Goal: Task Accomplishment & Management: Manage account settings

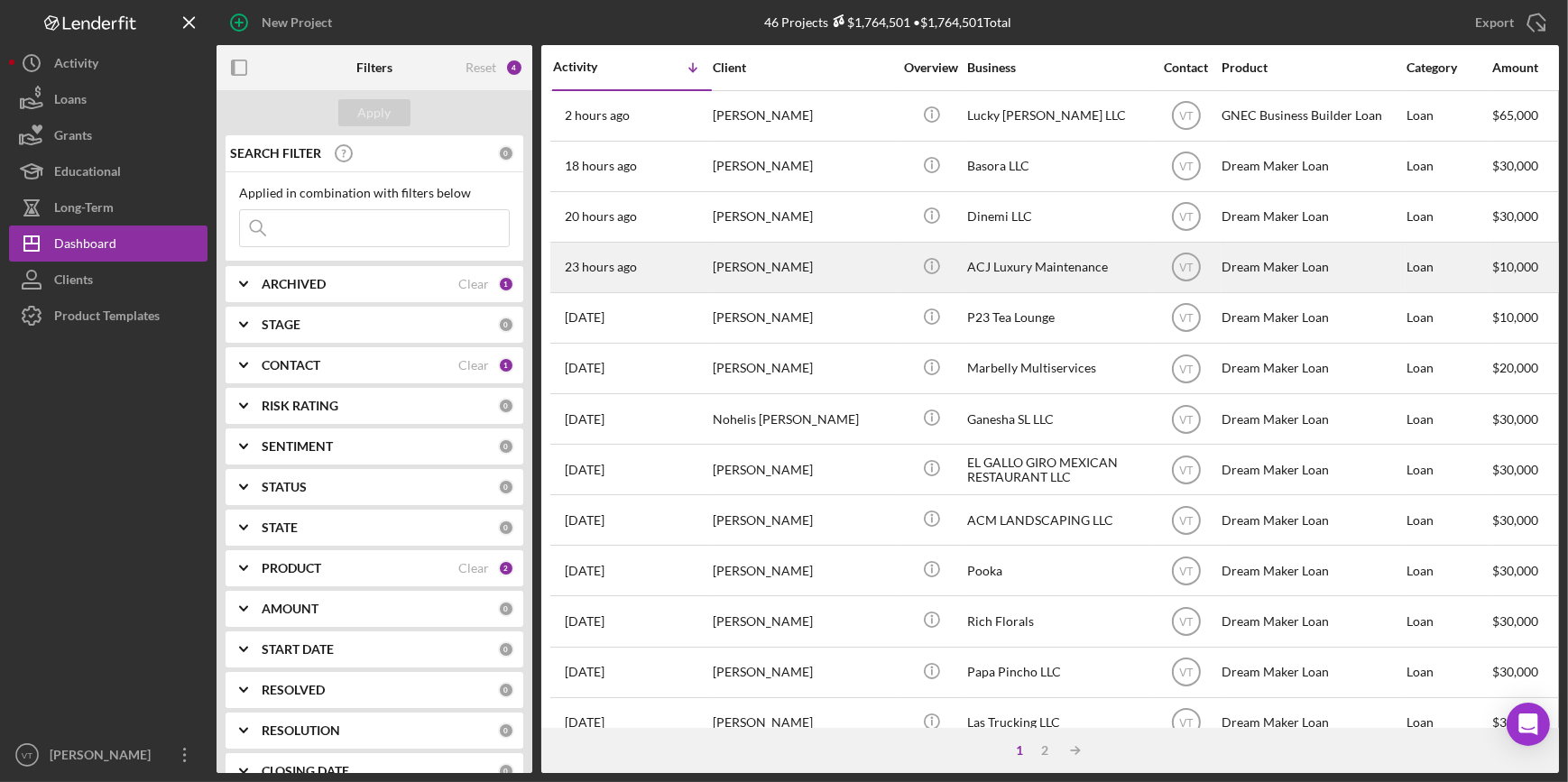
click at [768, 261] on div "[PERSON_NAME]" at bounding box center [803, 268] width 180 height 48
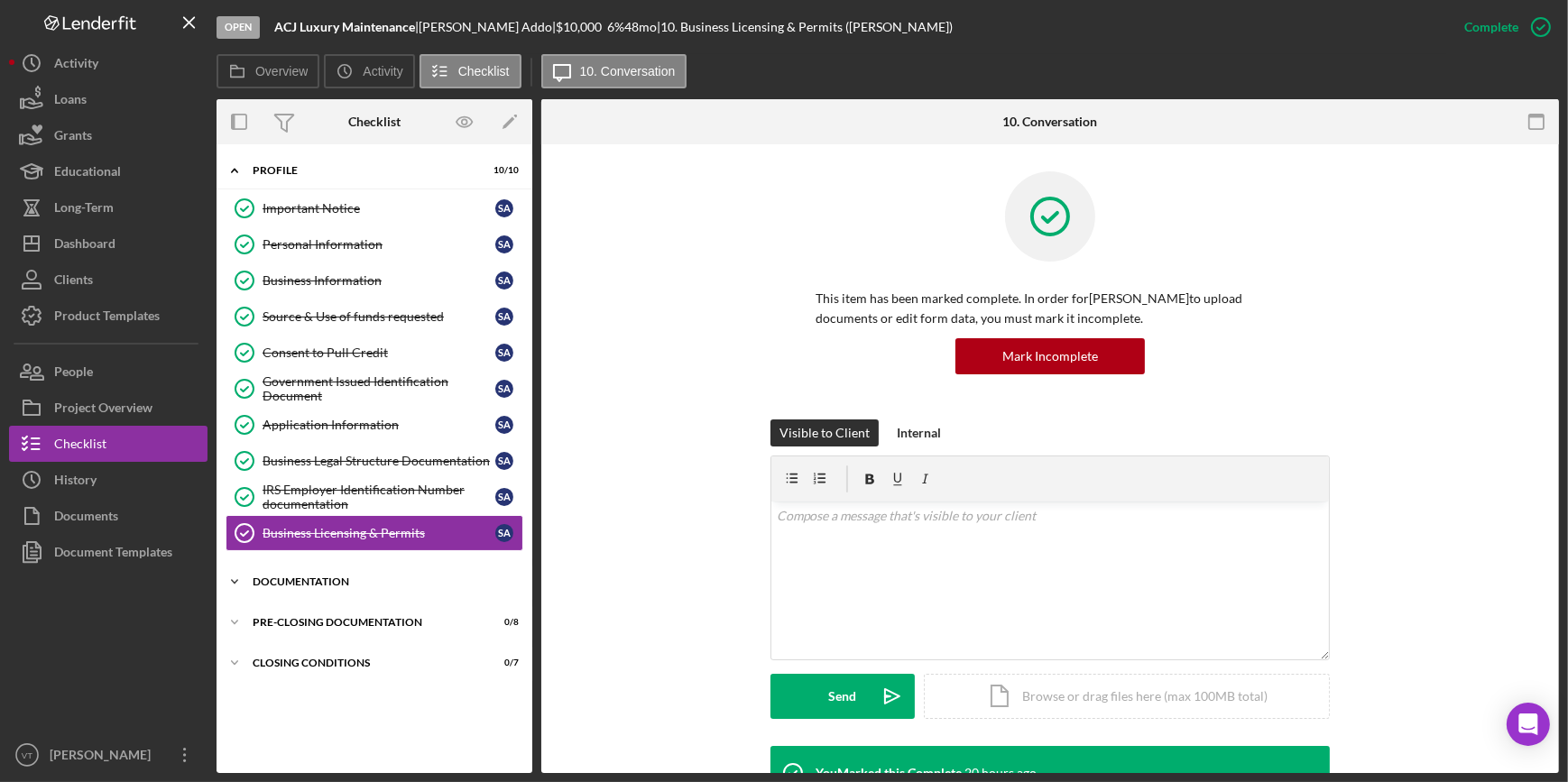
click at [238, 570] on icon "Icon/Expander" at bounding box center [235, 582] width 36 height 36
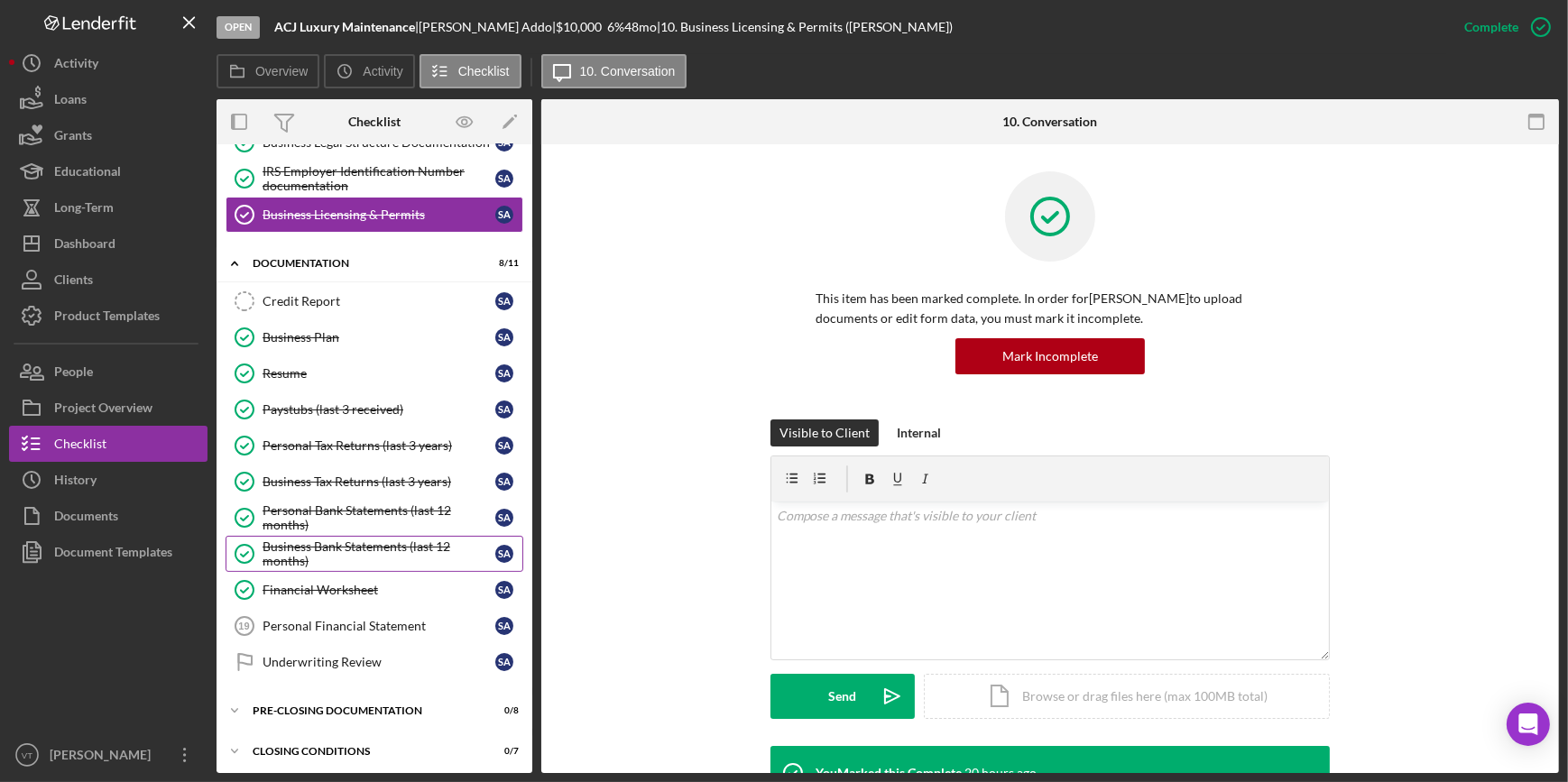
scroll to position [320, 0]
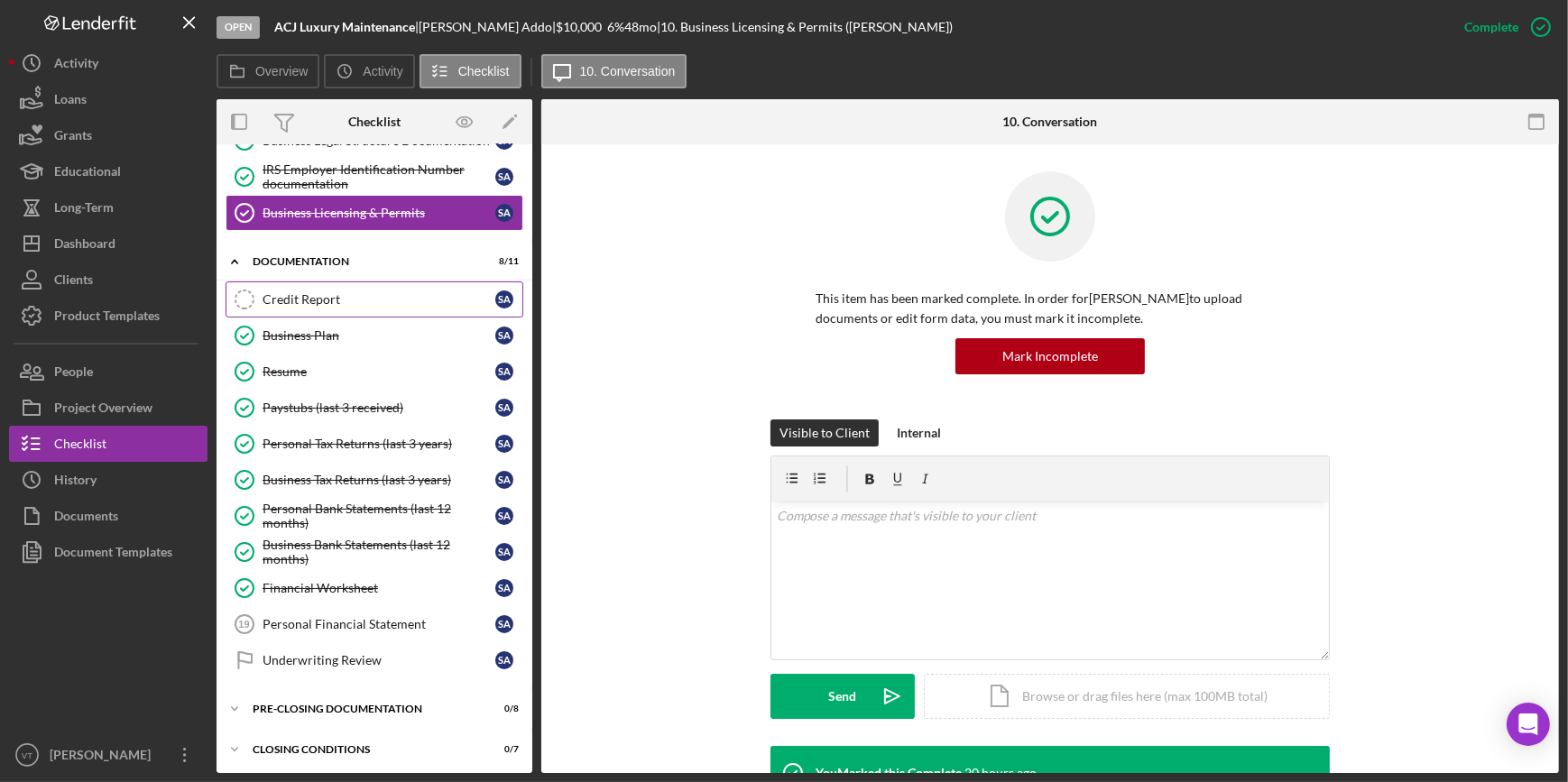
click at [311, 299] on div "Credit Report" at bounding box center [379, 300] width 233 height 15
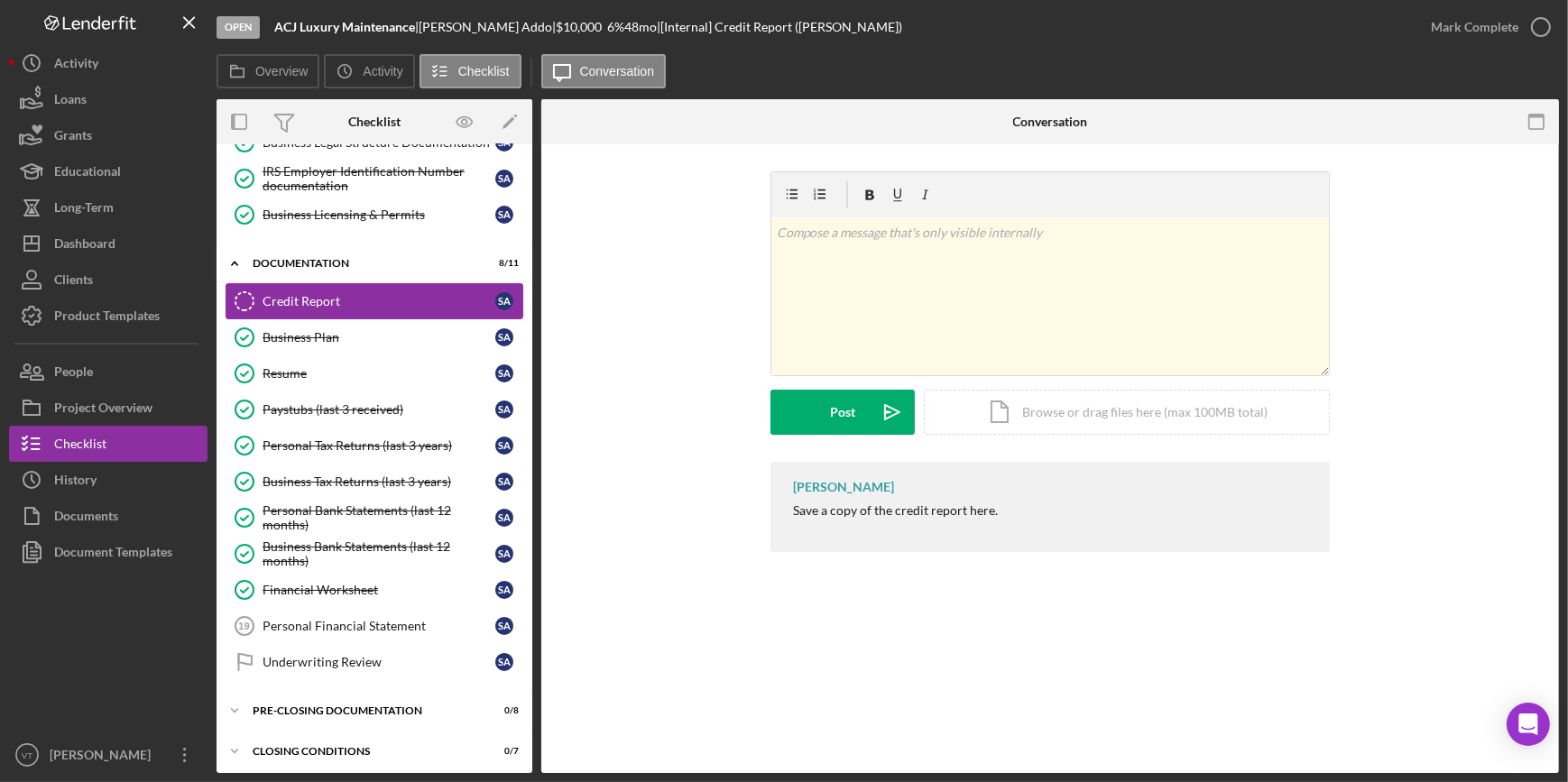
scroll to position [320, 0]
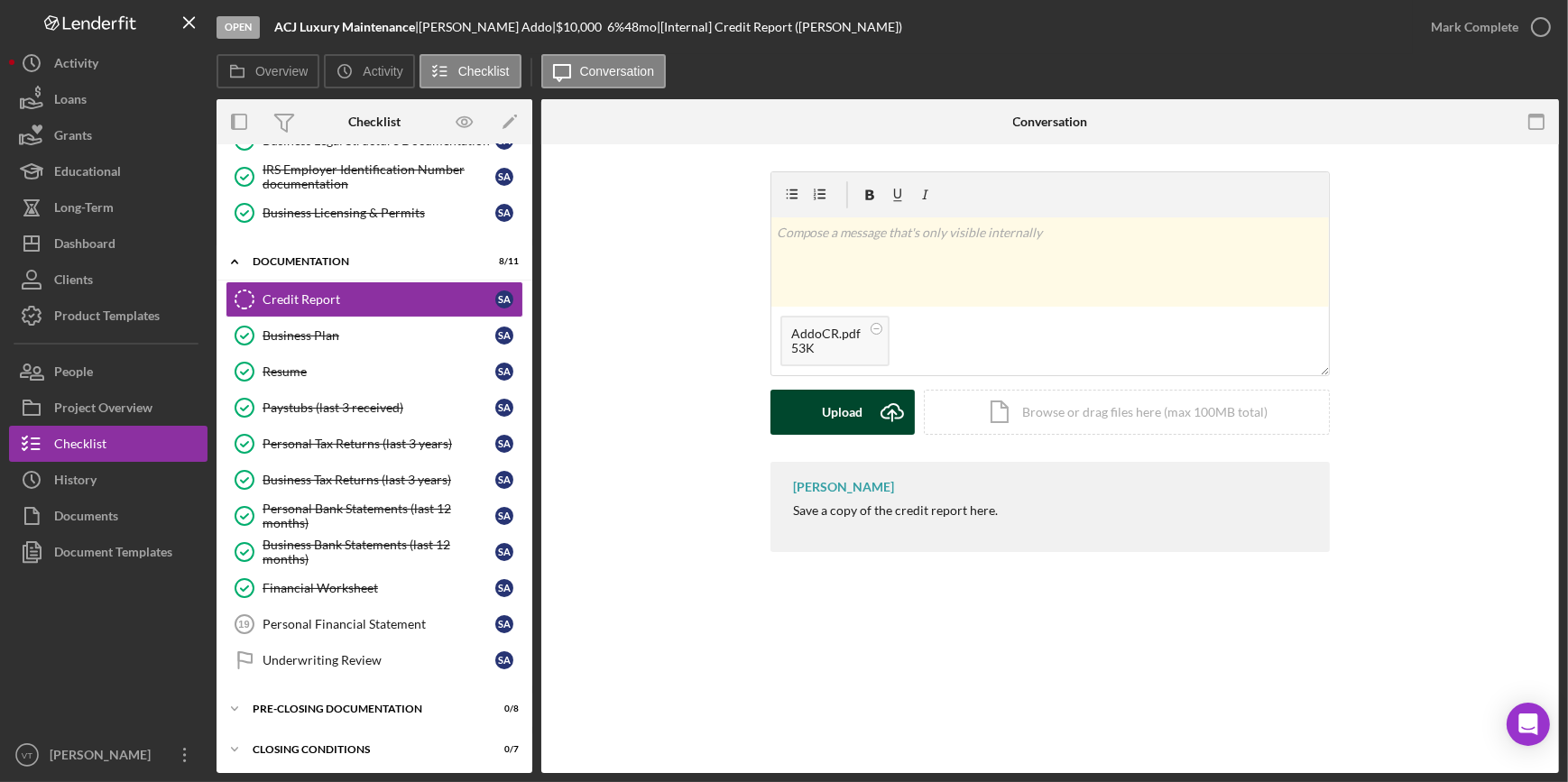
click at [826, 423] on div "Upload" at bounding box center [843, 412] width 41 height 46
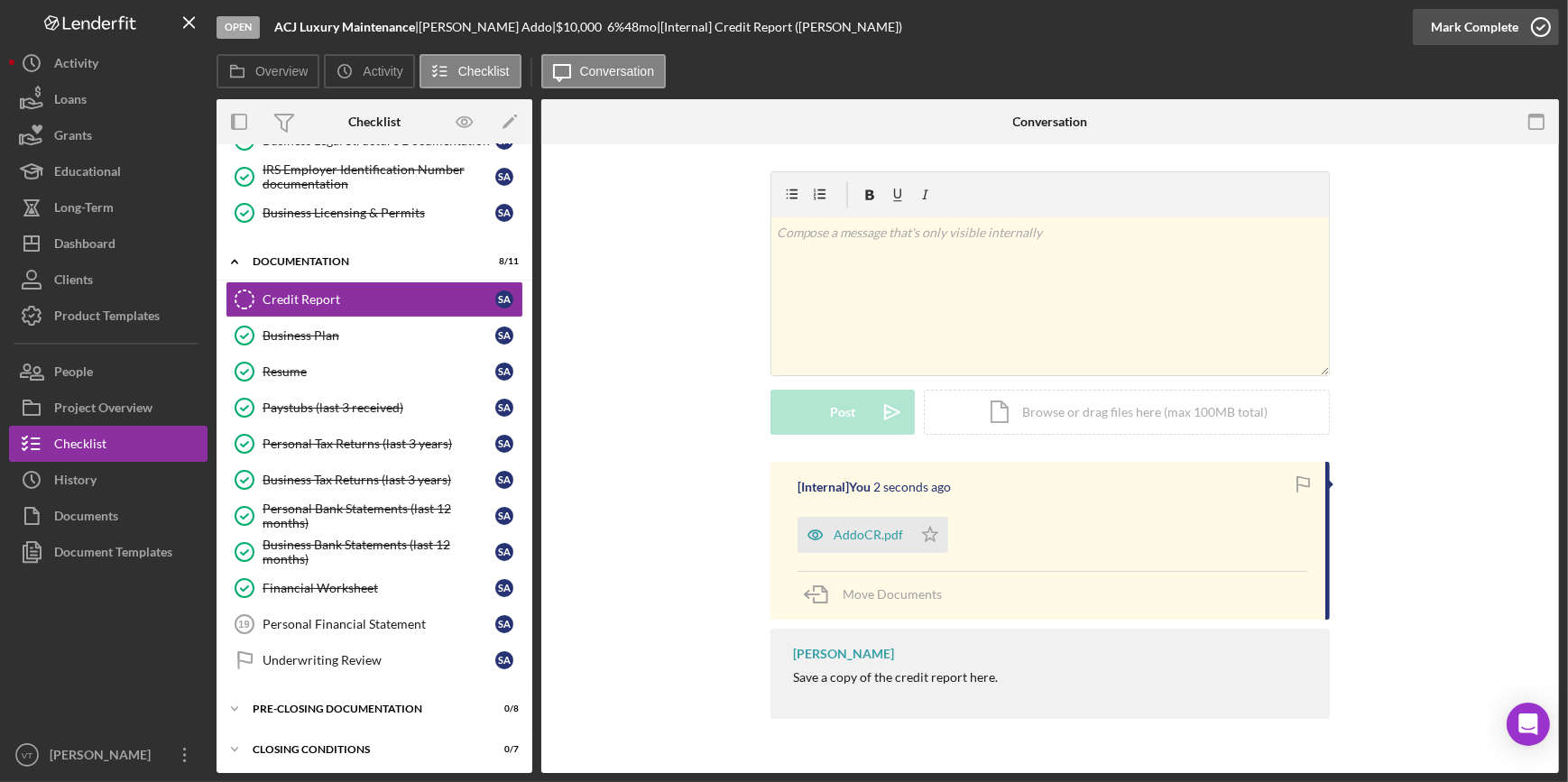
click at [1252, 25] on div "Mark Complete" at bounding box center [1474, 27] width 87 height 36
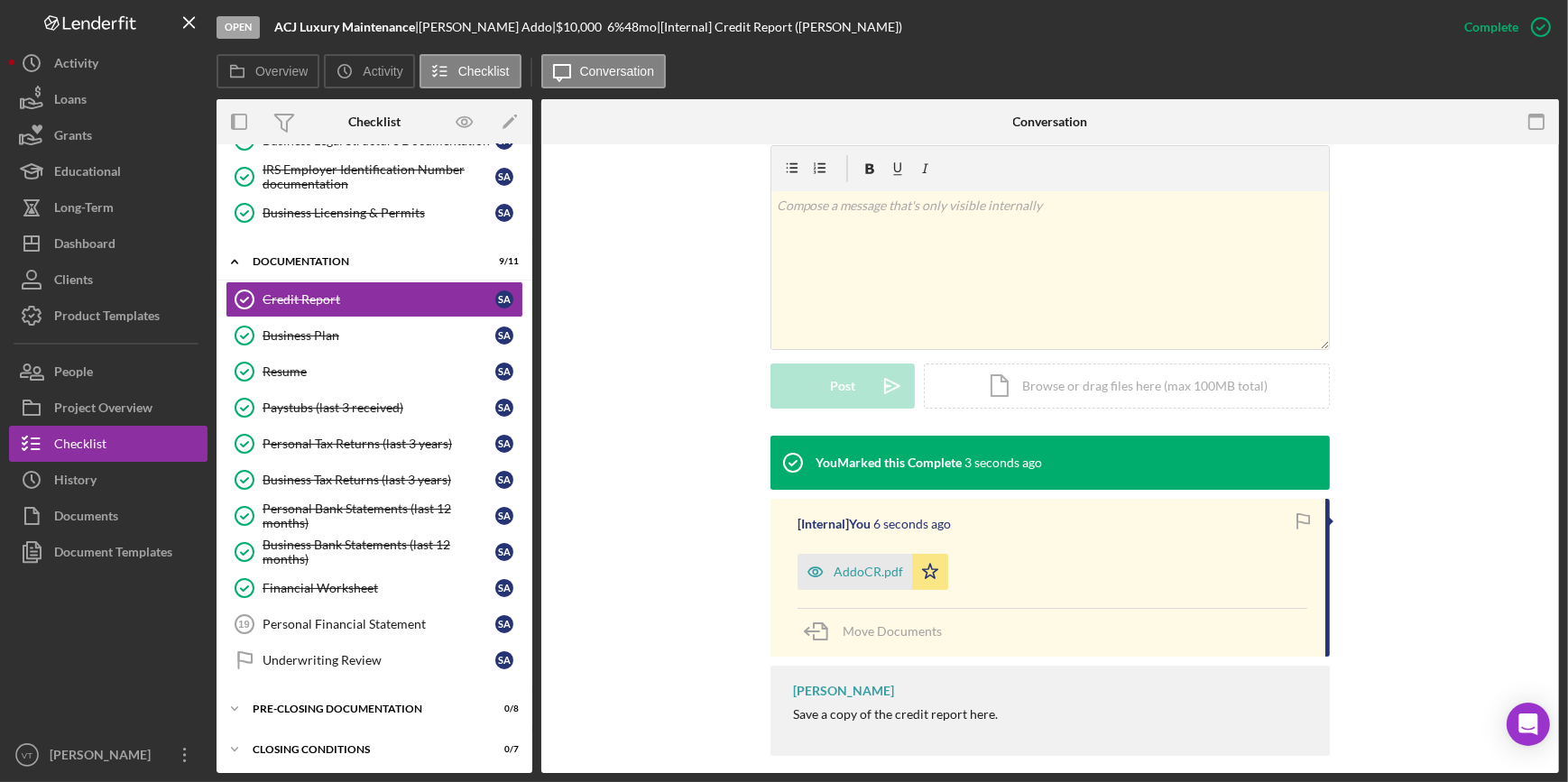
scroll to position [292, 0]
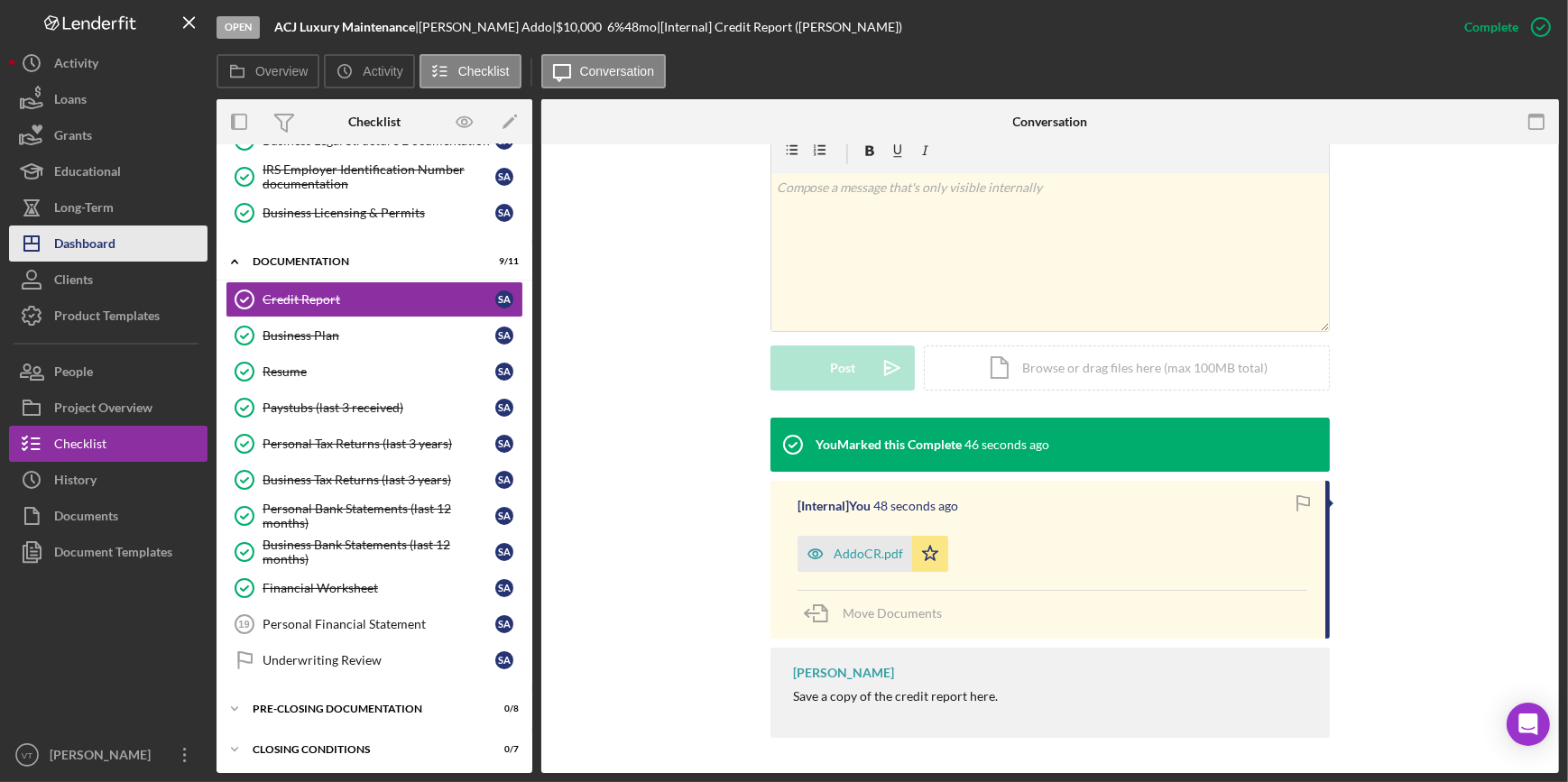
click at [145, 257] on button "Icon/Dashboard Dashboard" at bounding box center [108, 244] width 199 height 36
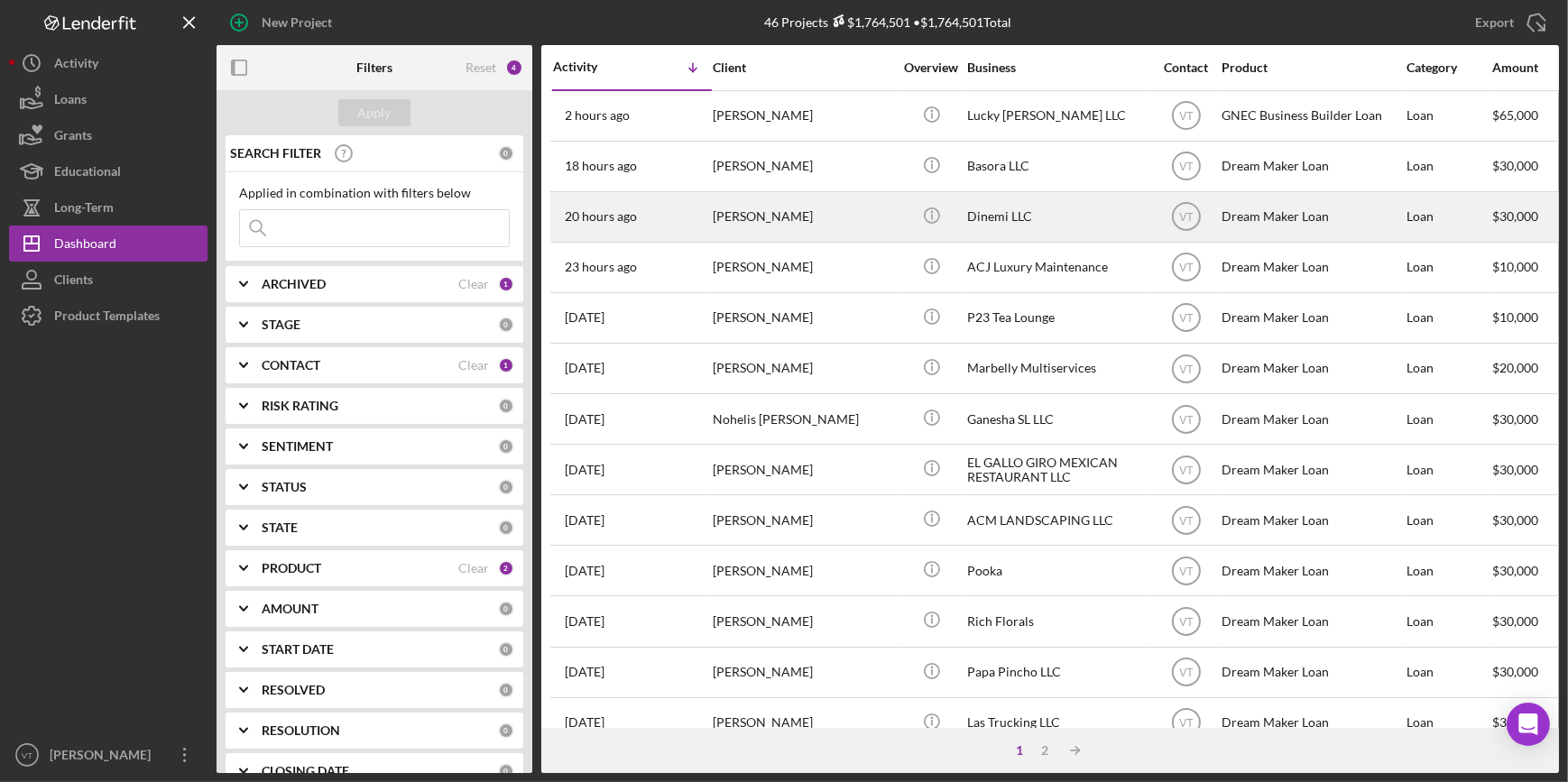
click at [855, 221] on div "[PERSON_NAME]" at bounding box center [803, 217] width 180 height 48
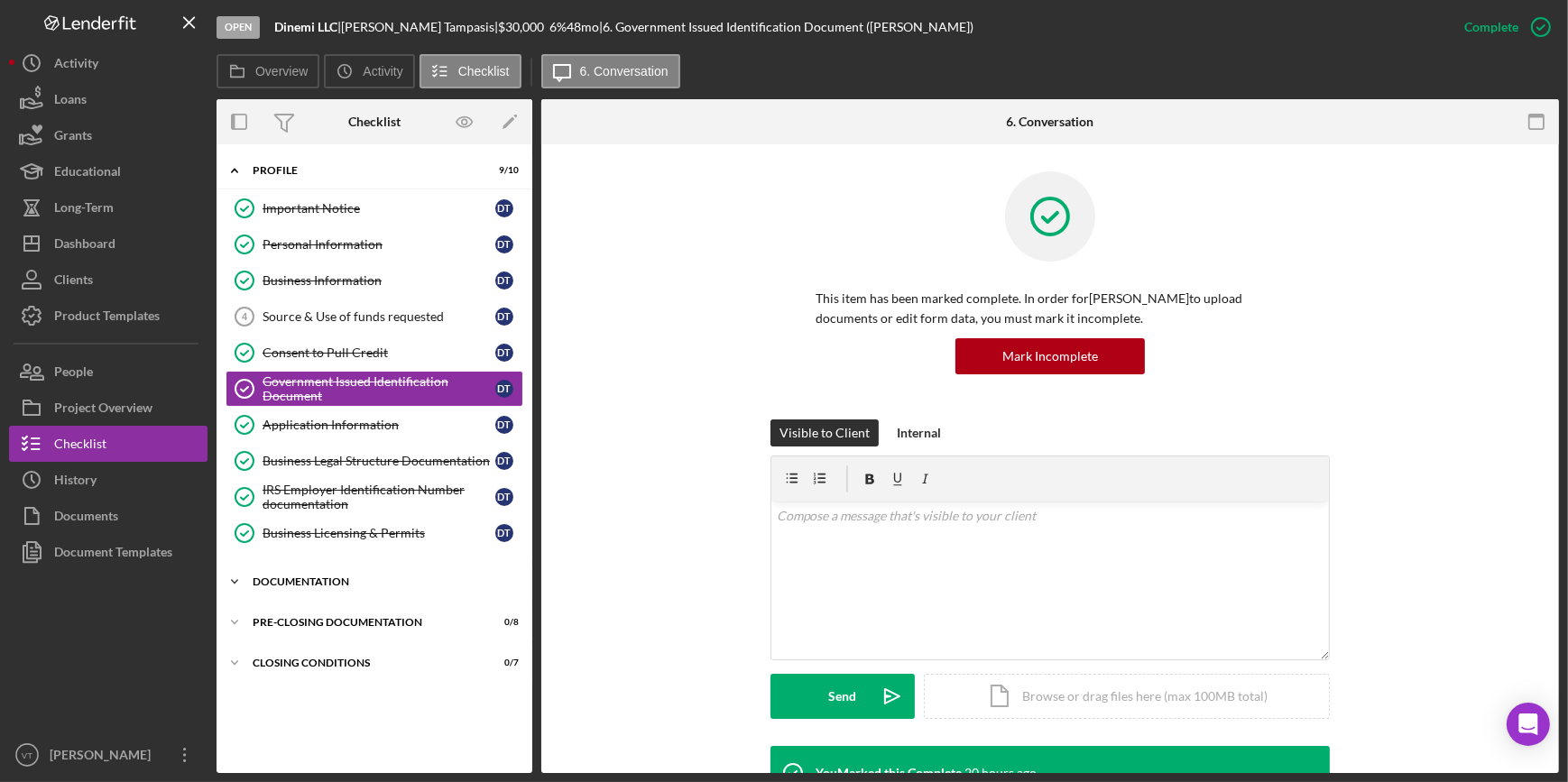
click at [232, 573] on icon "Icon/Expander" at bounding box center [235, 582] width 36 height 36
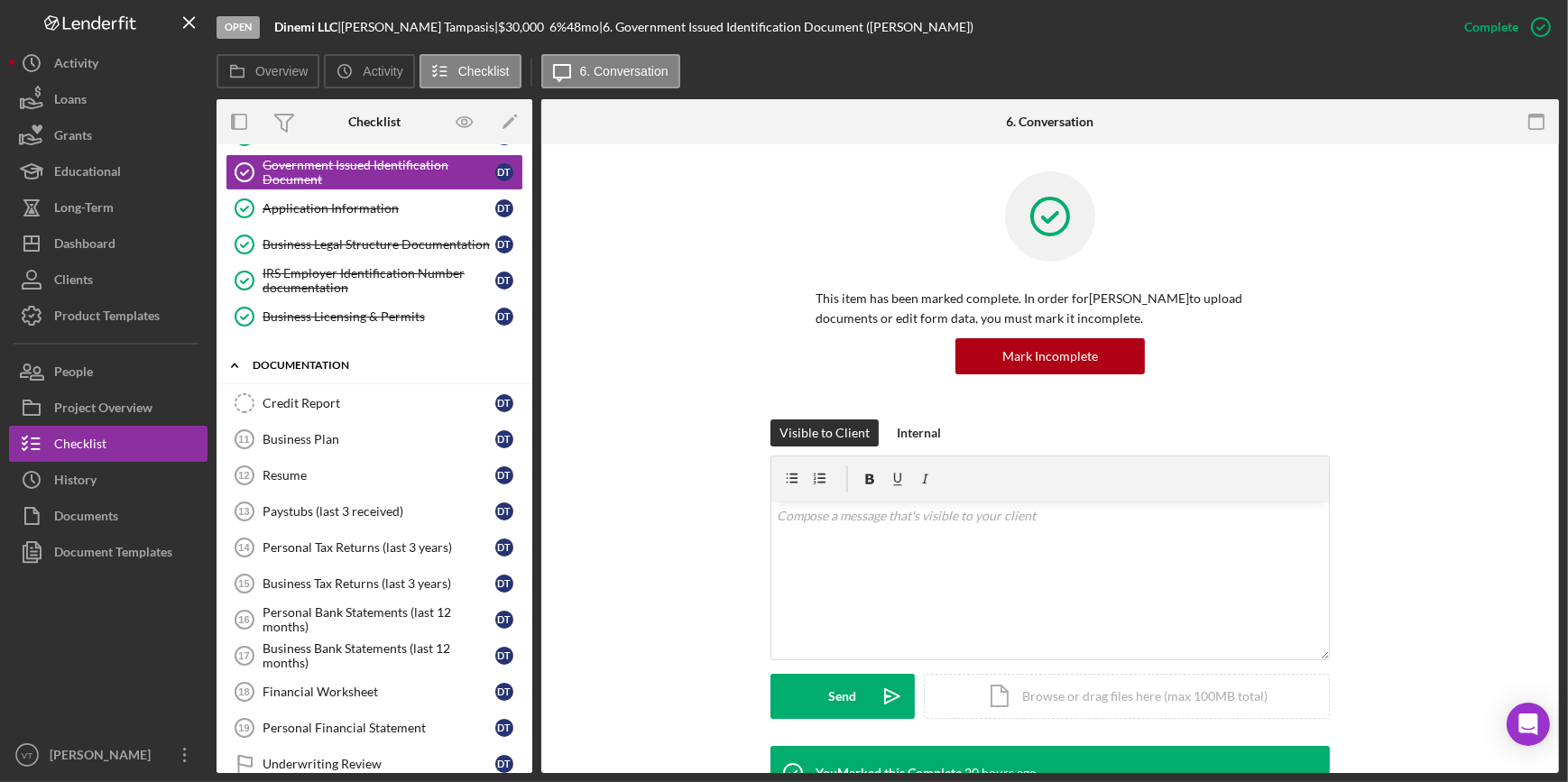
scroll to position [320, 0]
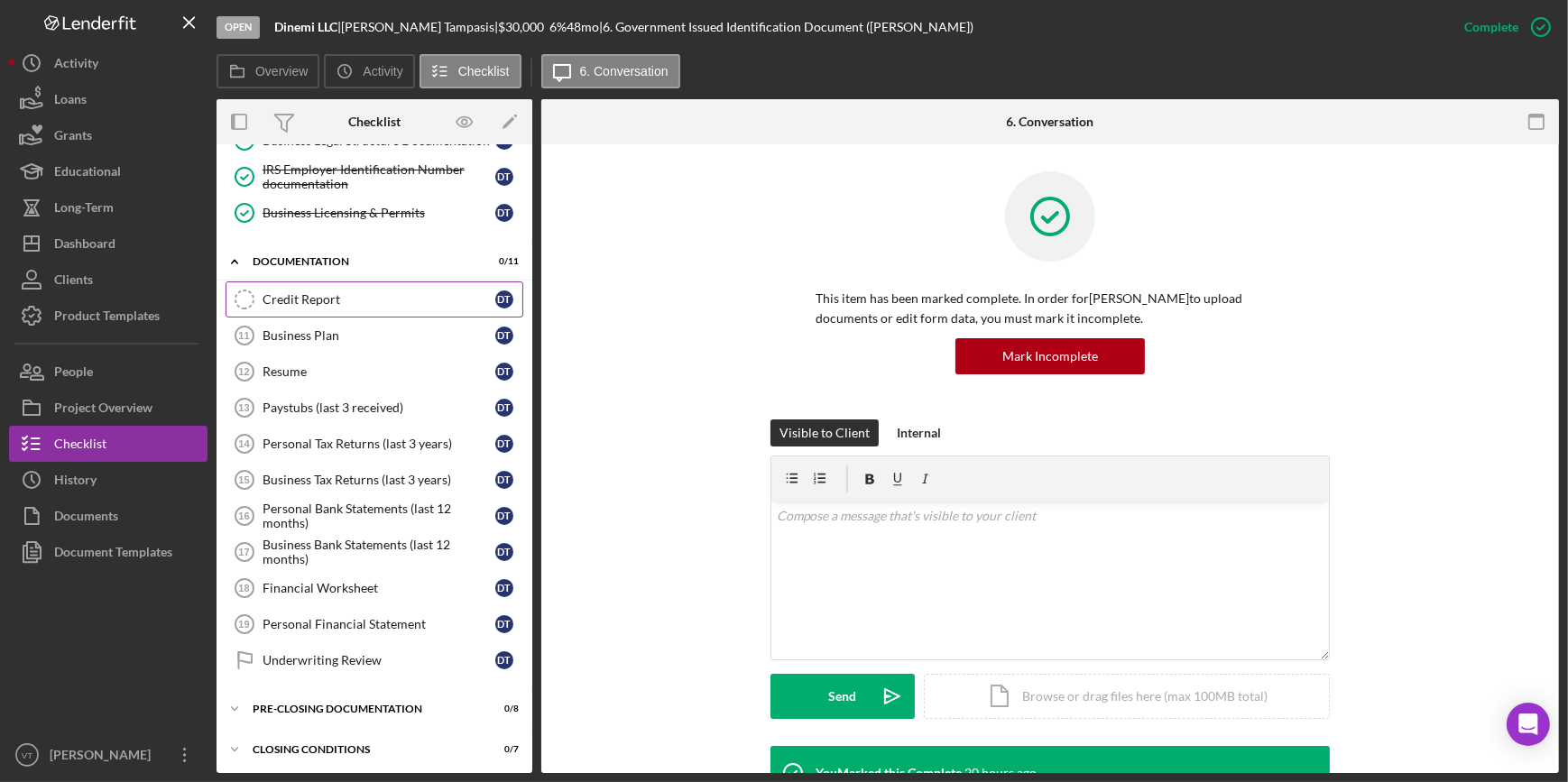
click at [313, 292] on div "Credit Report" at bounding box center [379, 300] width 233 height 15
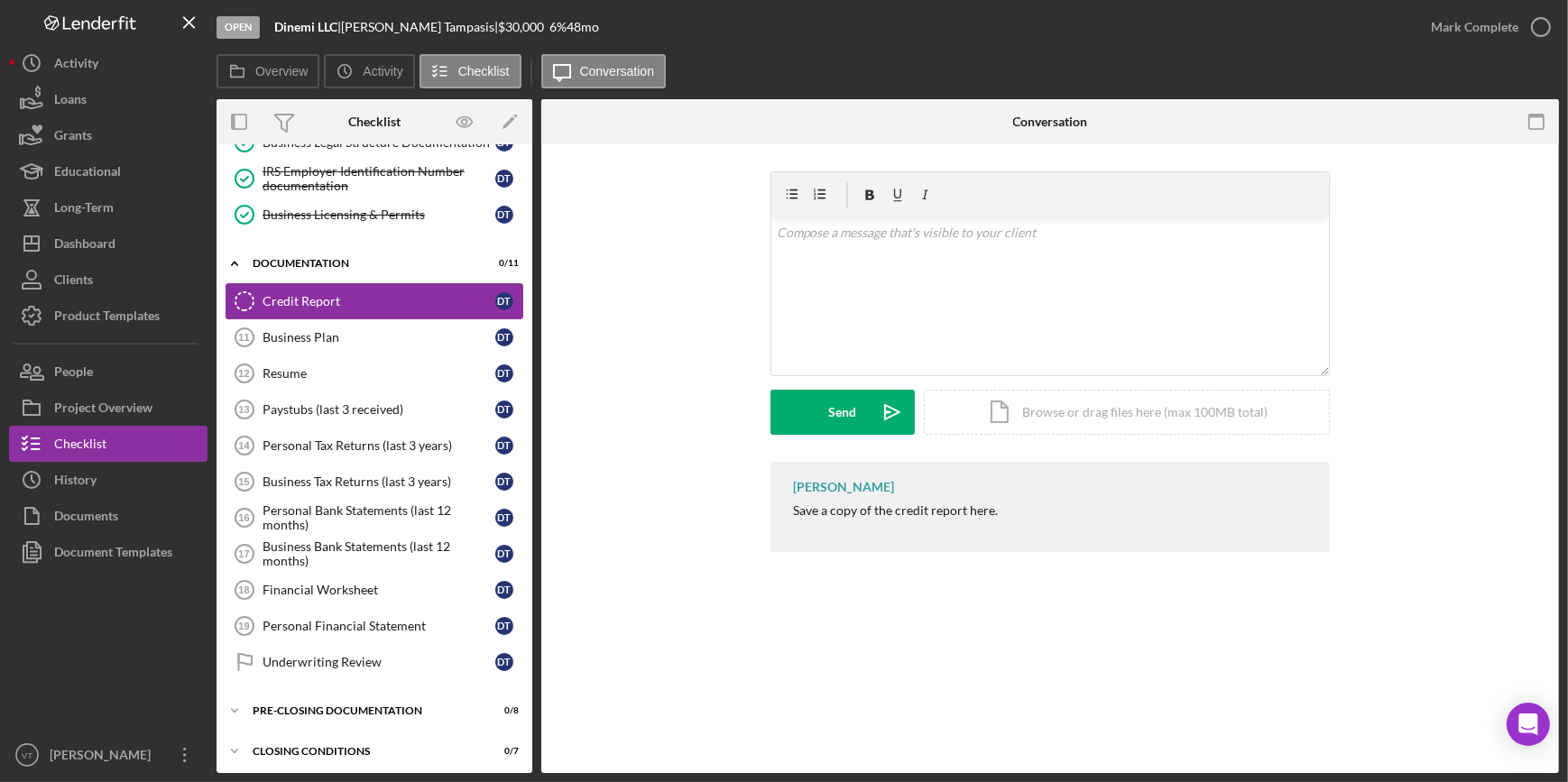
scroll to position [320, 0]
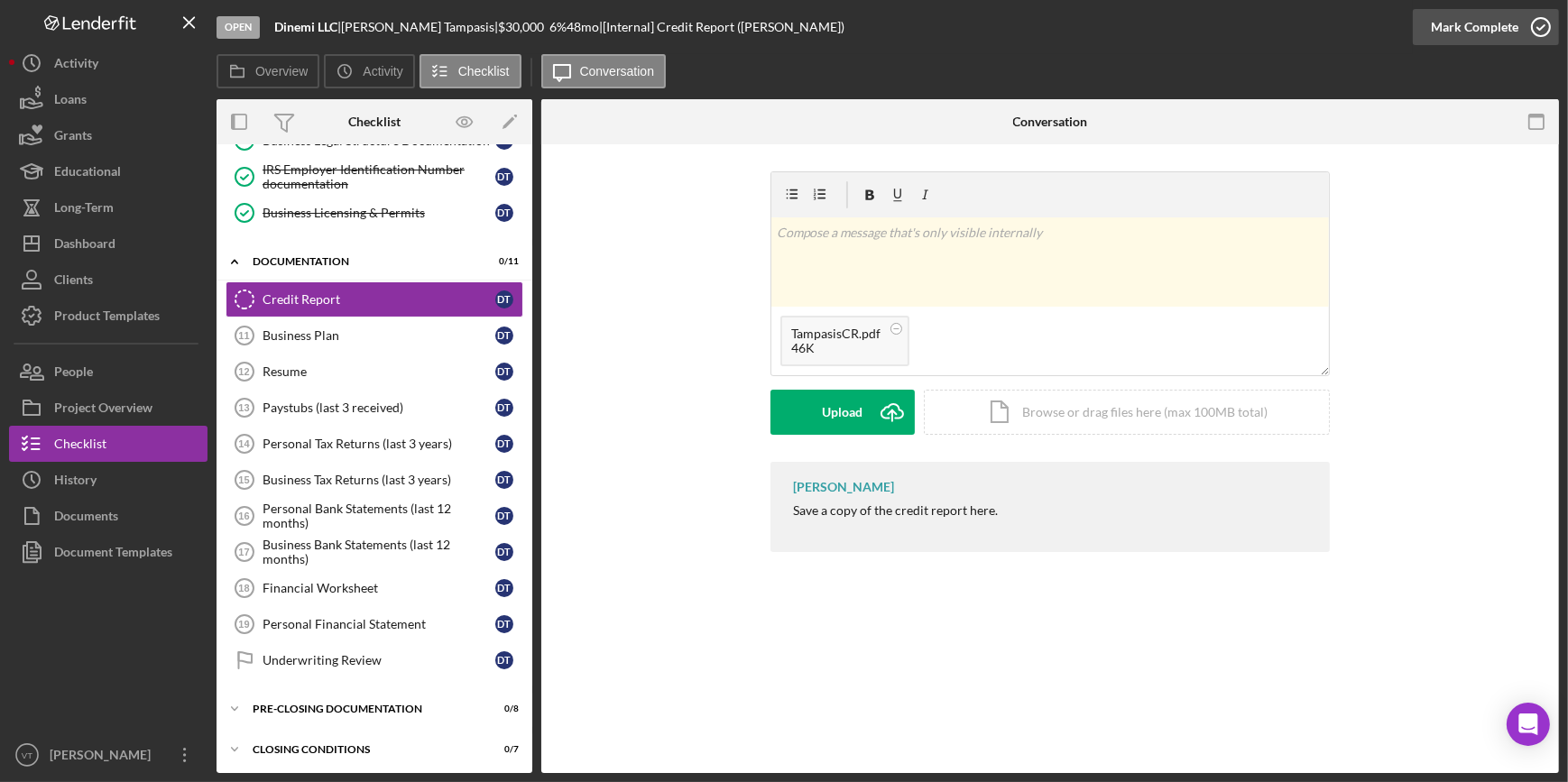
click at [1252, 22] on div "Mark Complete" at bounding box center [1474, 27] width 87 height 36
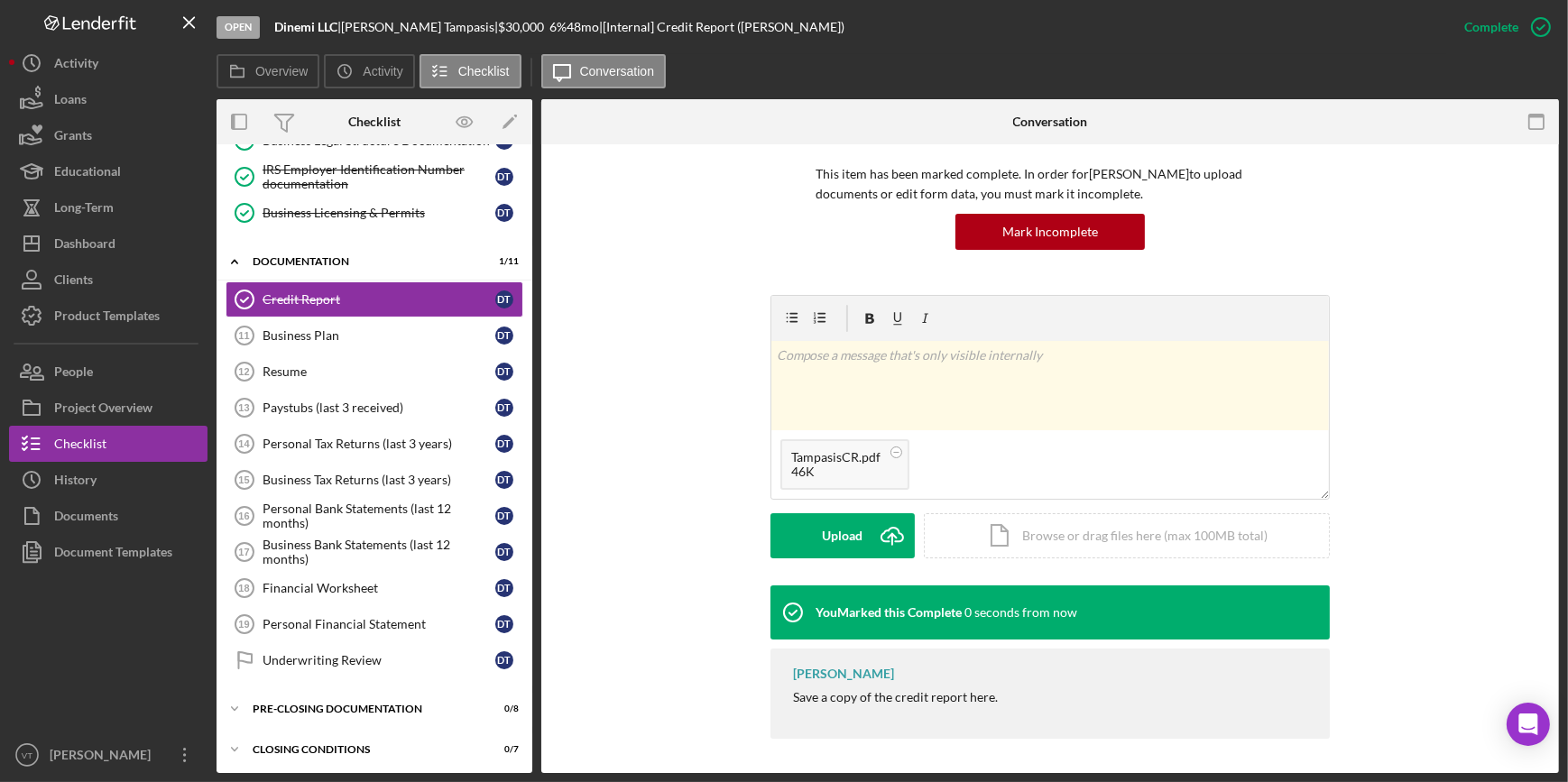
scroll to position [126, 0]
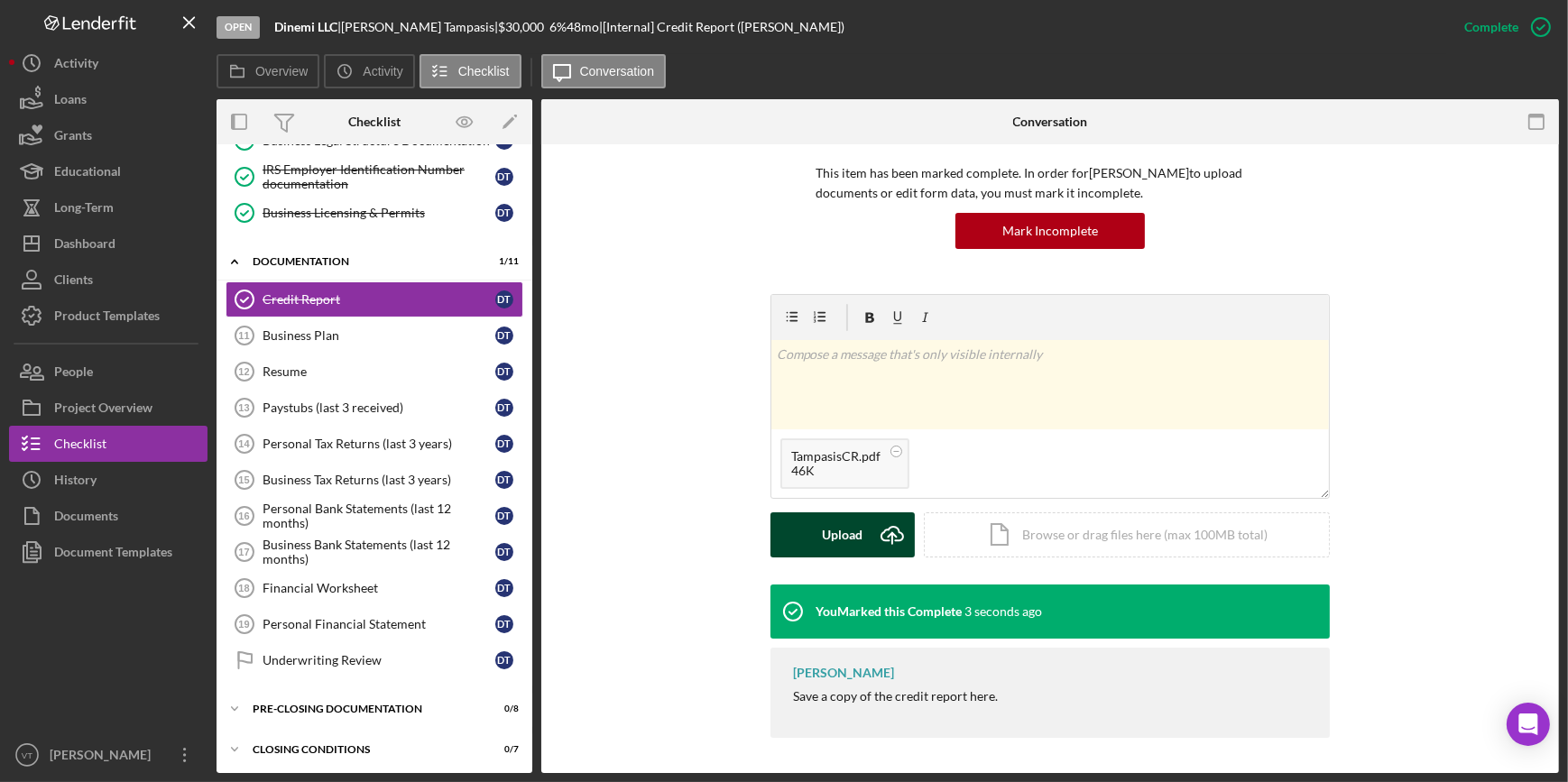
click at [855, 530] on div "Upload" at bounding box center [843, 535] width 41 height 46
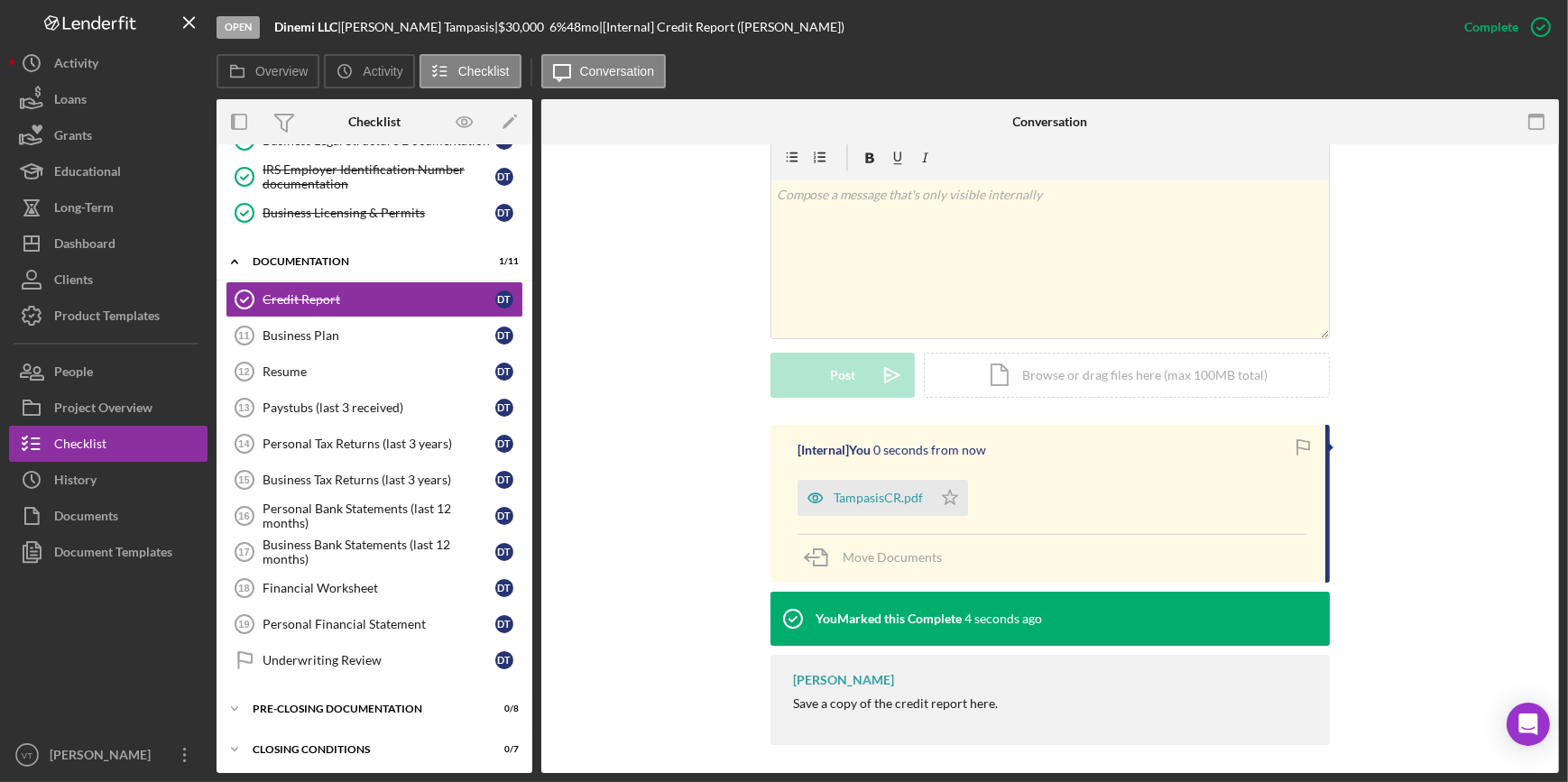
scroll to position [292, 0]
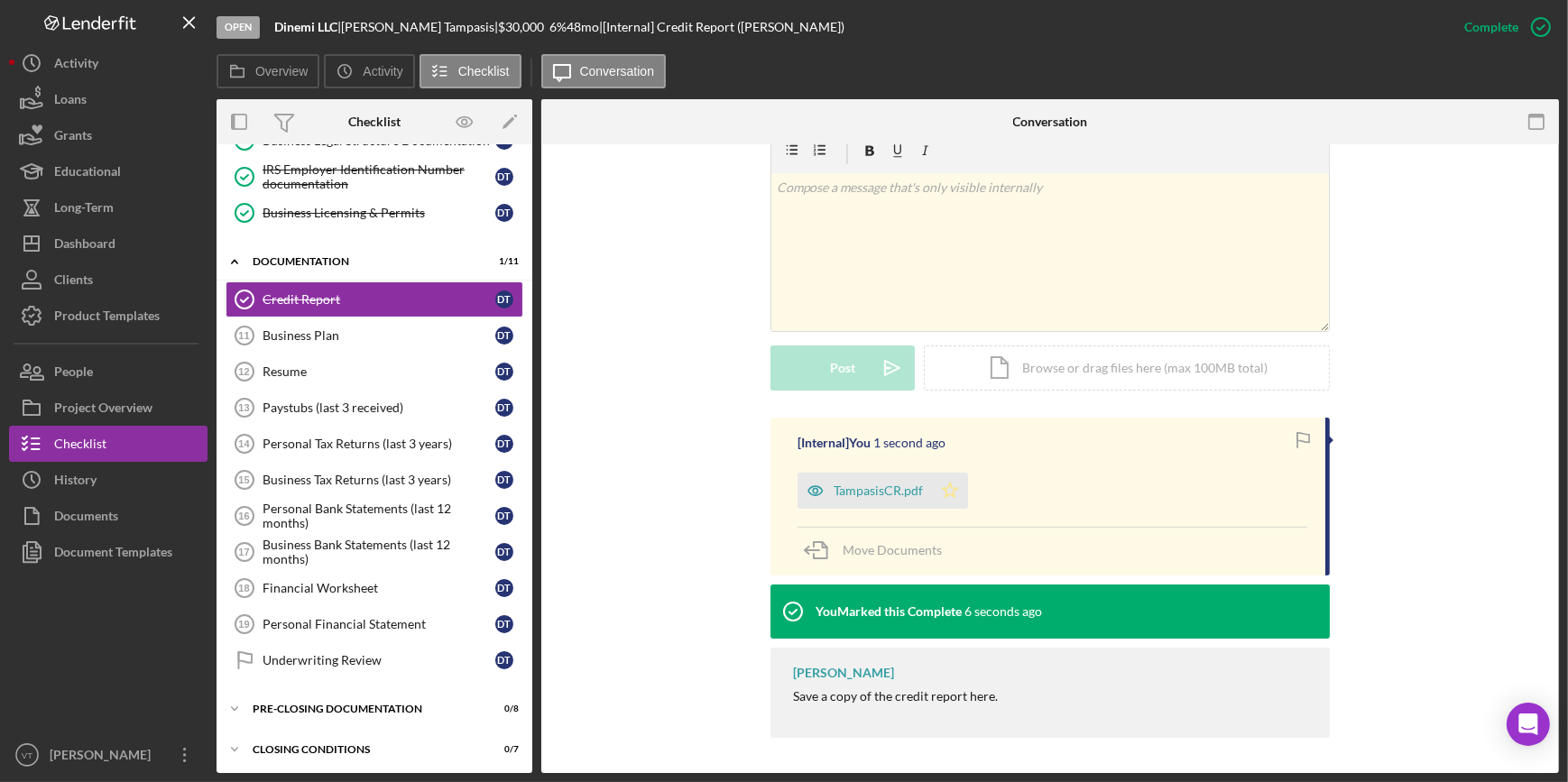
click at [936, 485] on icon "Icon/Star" at bounding box center [951, 491] width 36 height 36
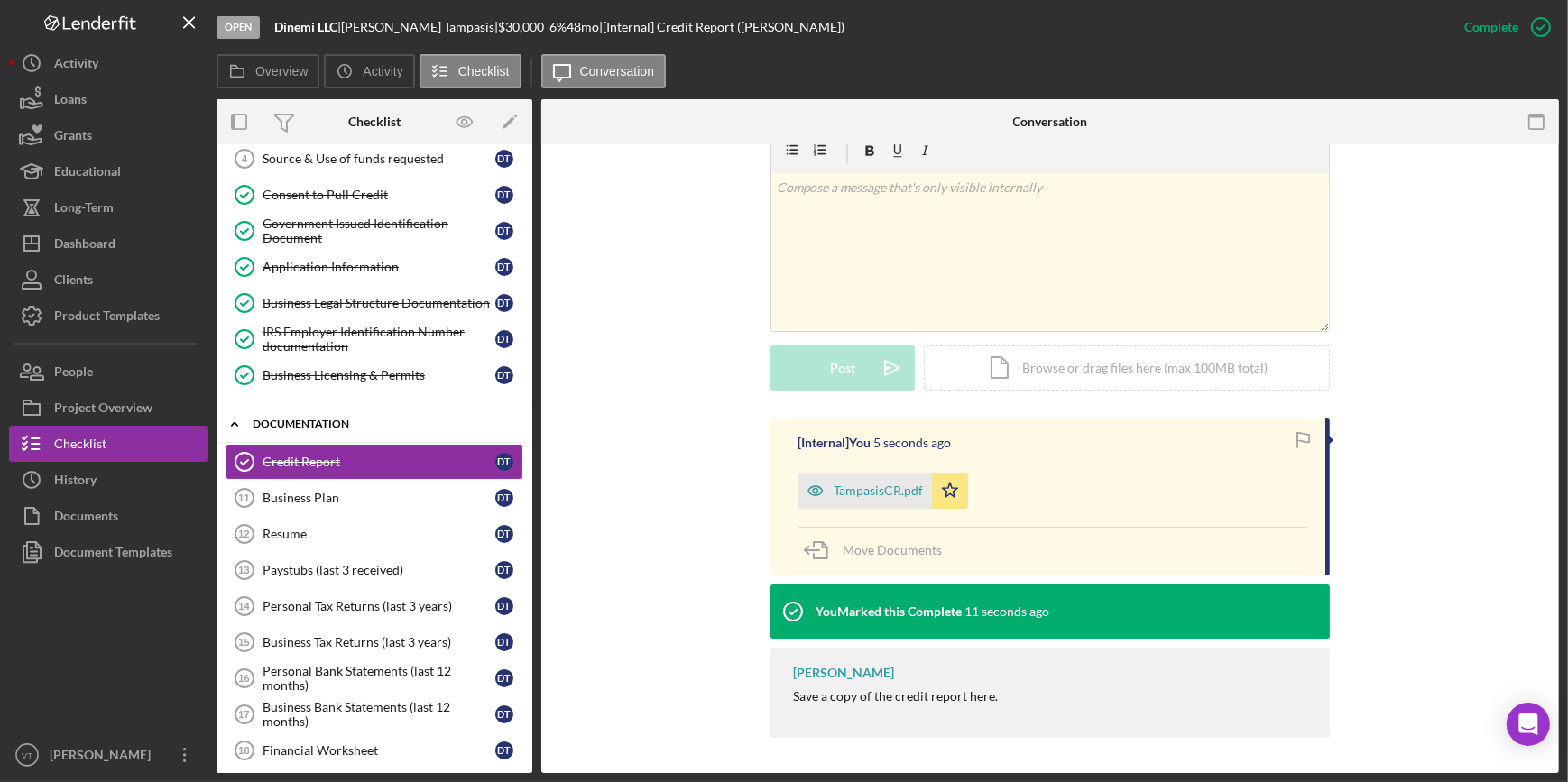
scroll to position [0, 0]
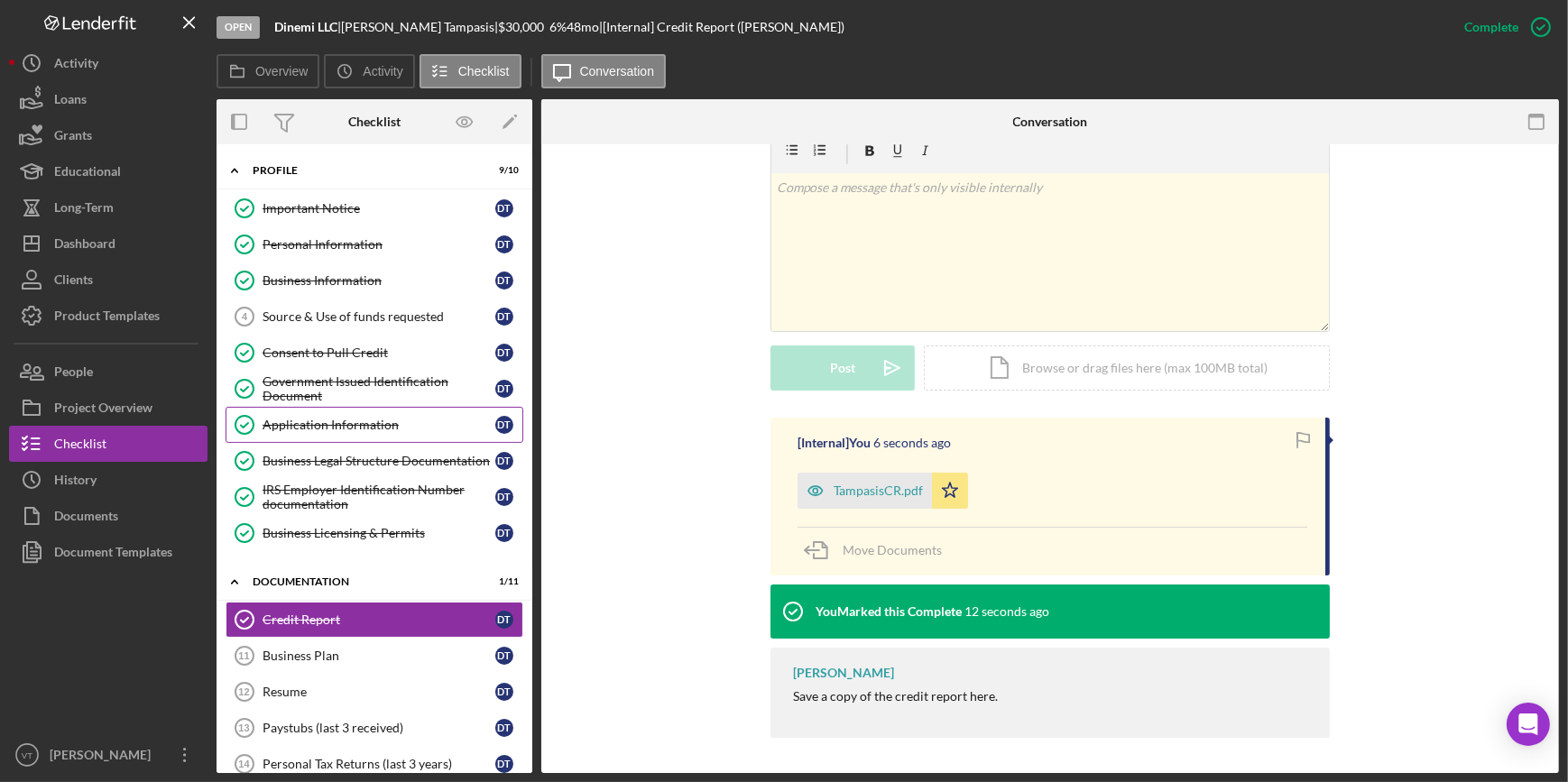
click at [303, 431] on div "Application Information" at bounding box center [379, 425] width 233 height 15
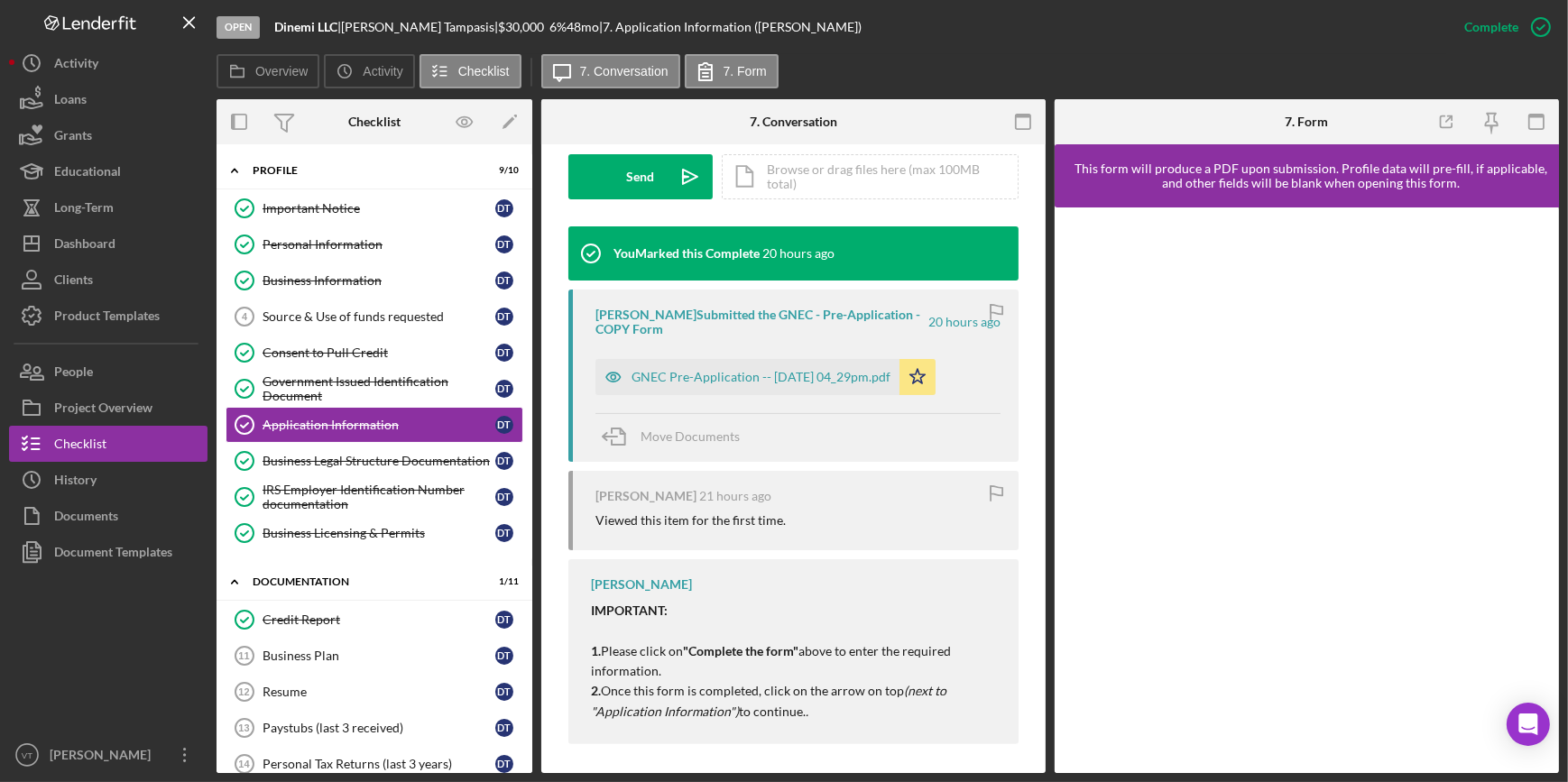
scroll to position [545, 0]
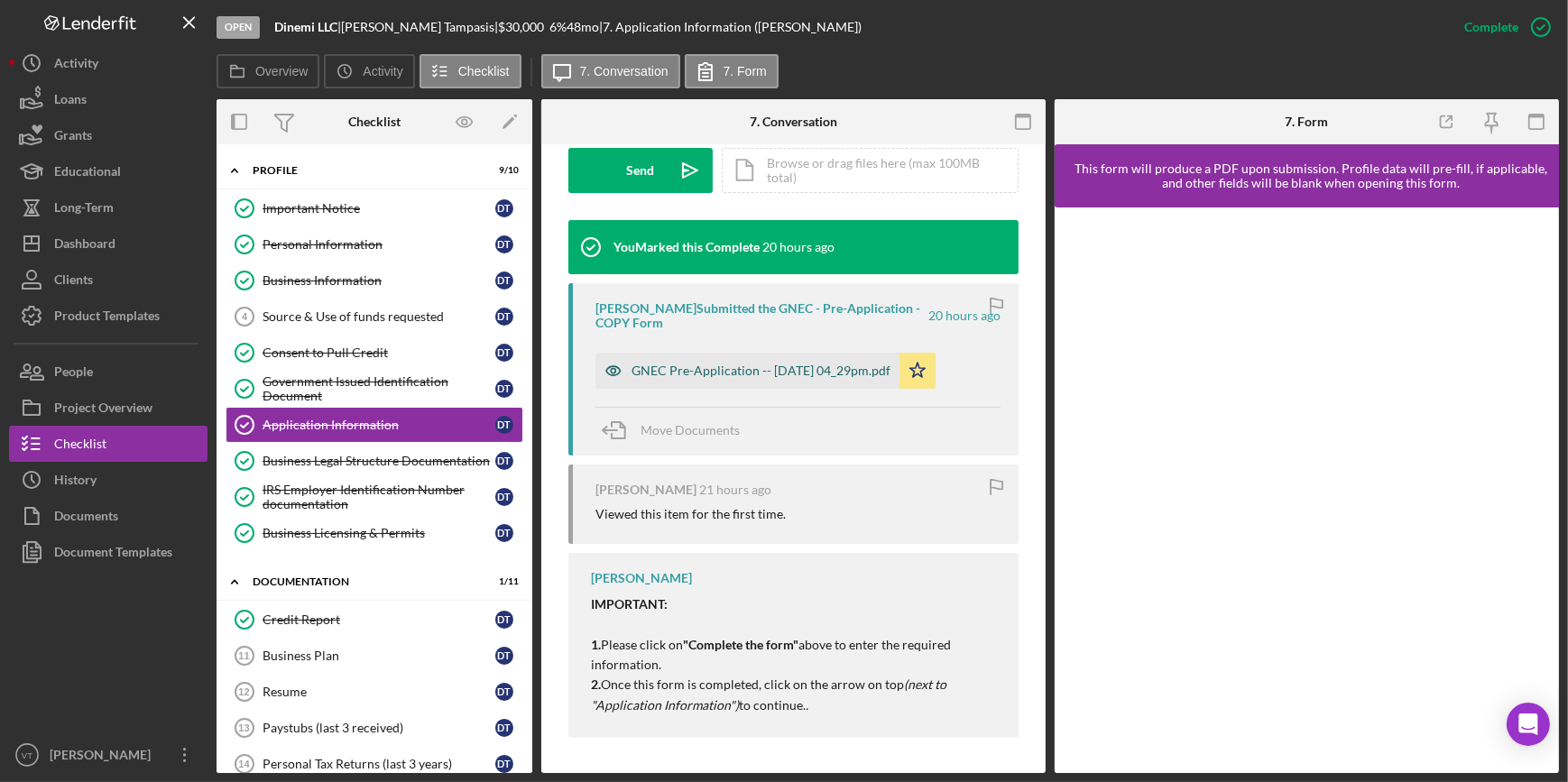
click at [772, 370] on div "GNEC Pre-Application -- [DATE] 04_29pm.pdf" at bounding box center [761, 371] width 259 height 15
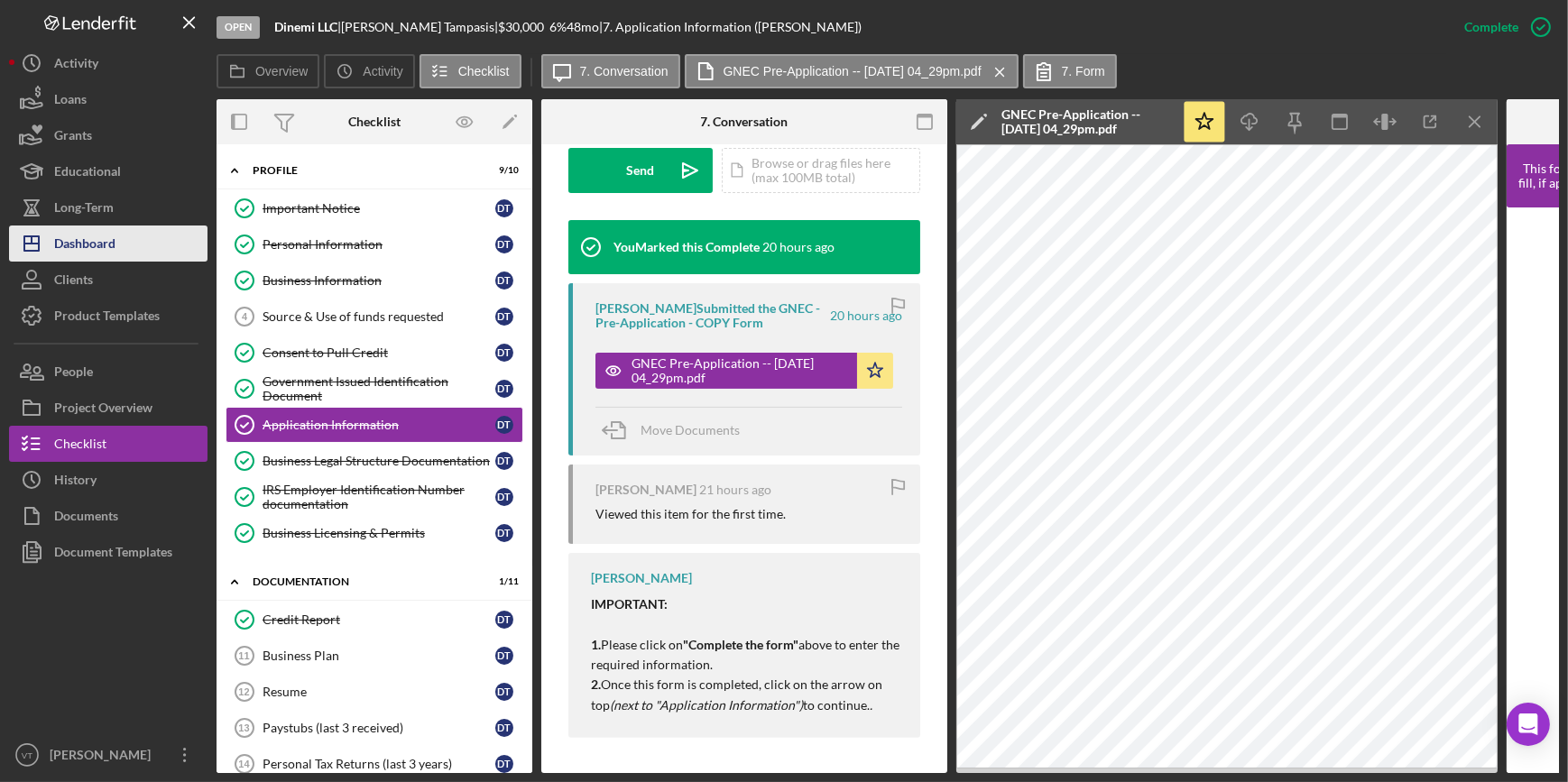
click at [102, 236] on div "Dashboard" at bounding box center [84, 246] width 61 height 41
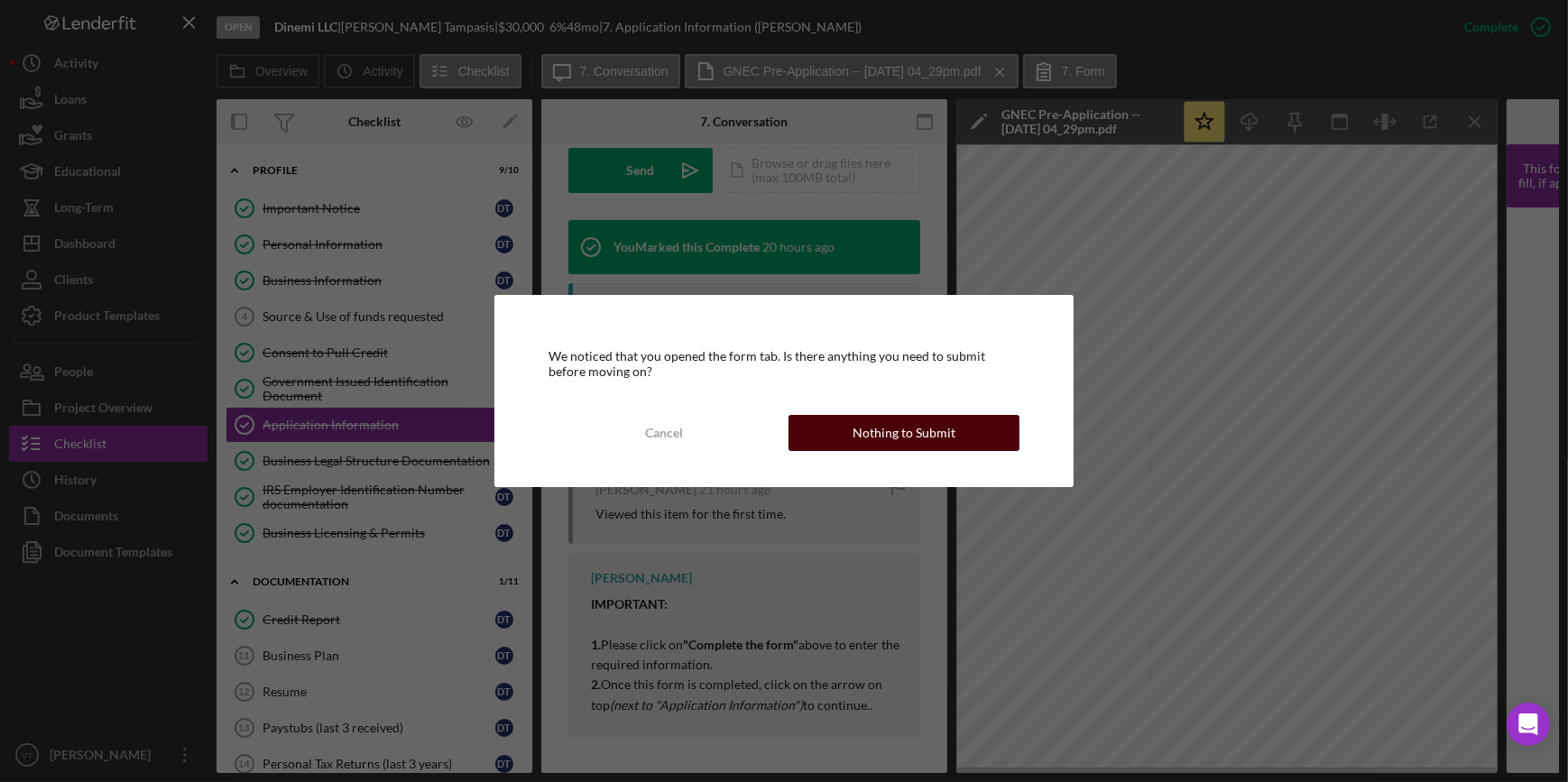
click at [962, 423] on button "Nothing to Submit" at bounding box center [904, 433] width 231 height 36
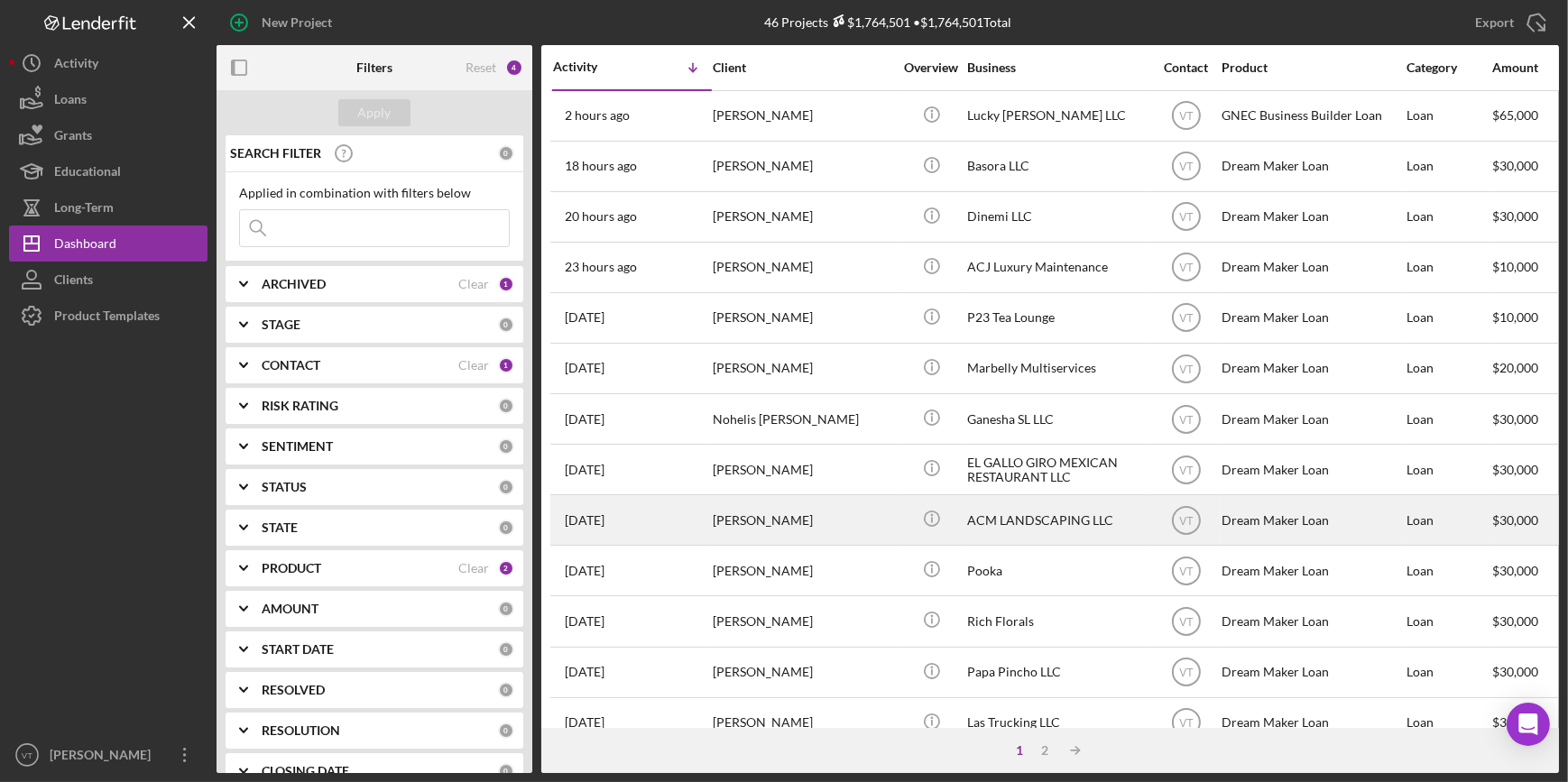
click at [811, 524] on div "[PERSON_NAME]" at bounding box center [803, 520] width 180 height 48
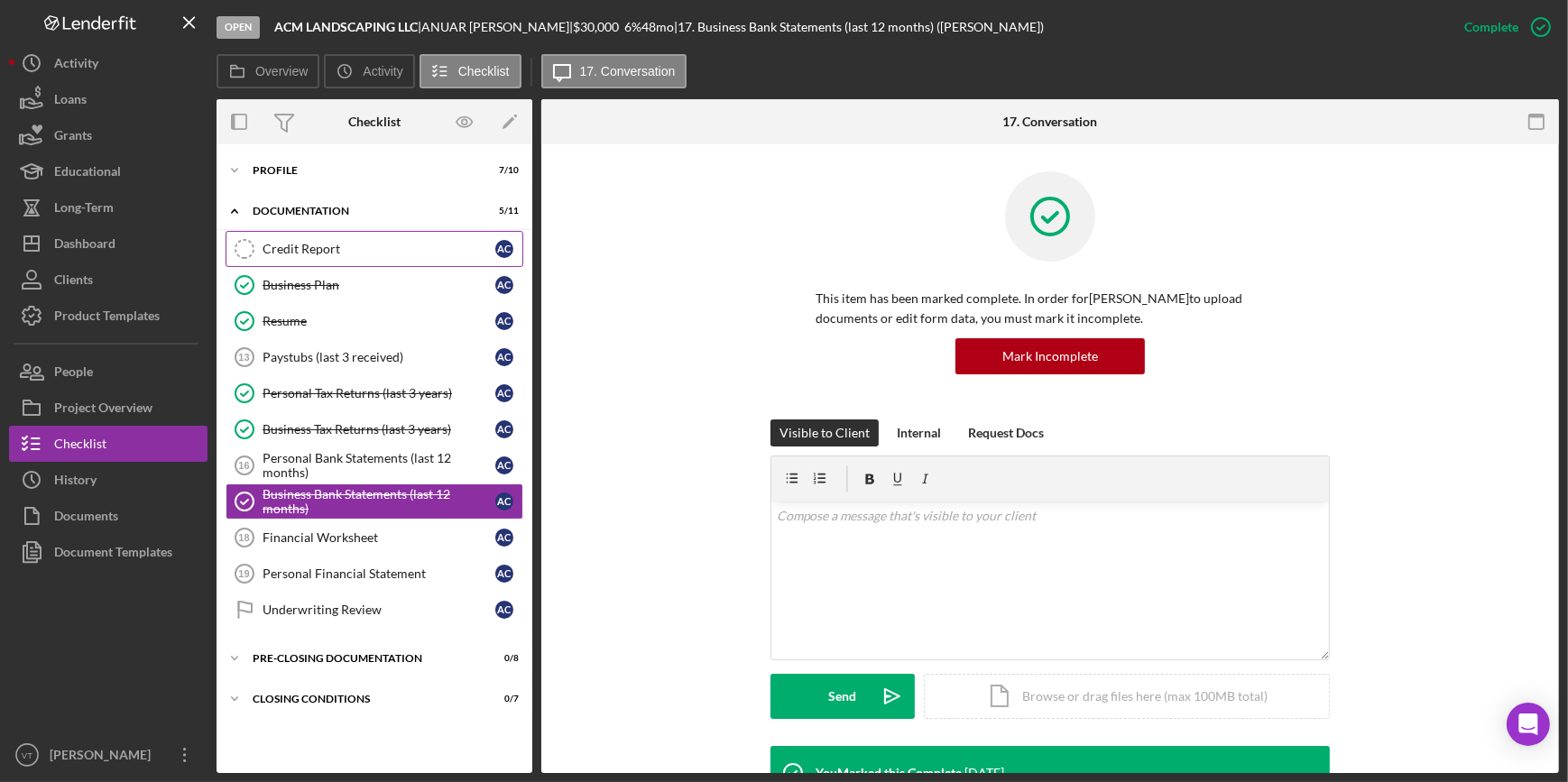
click at [272, 232] on link "Credit Report Credit Report A C" at bounding box center [374, 249] width 298 height 36
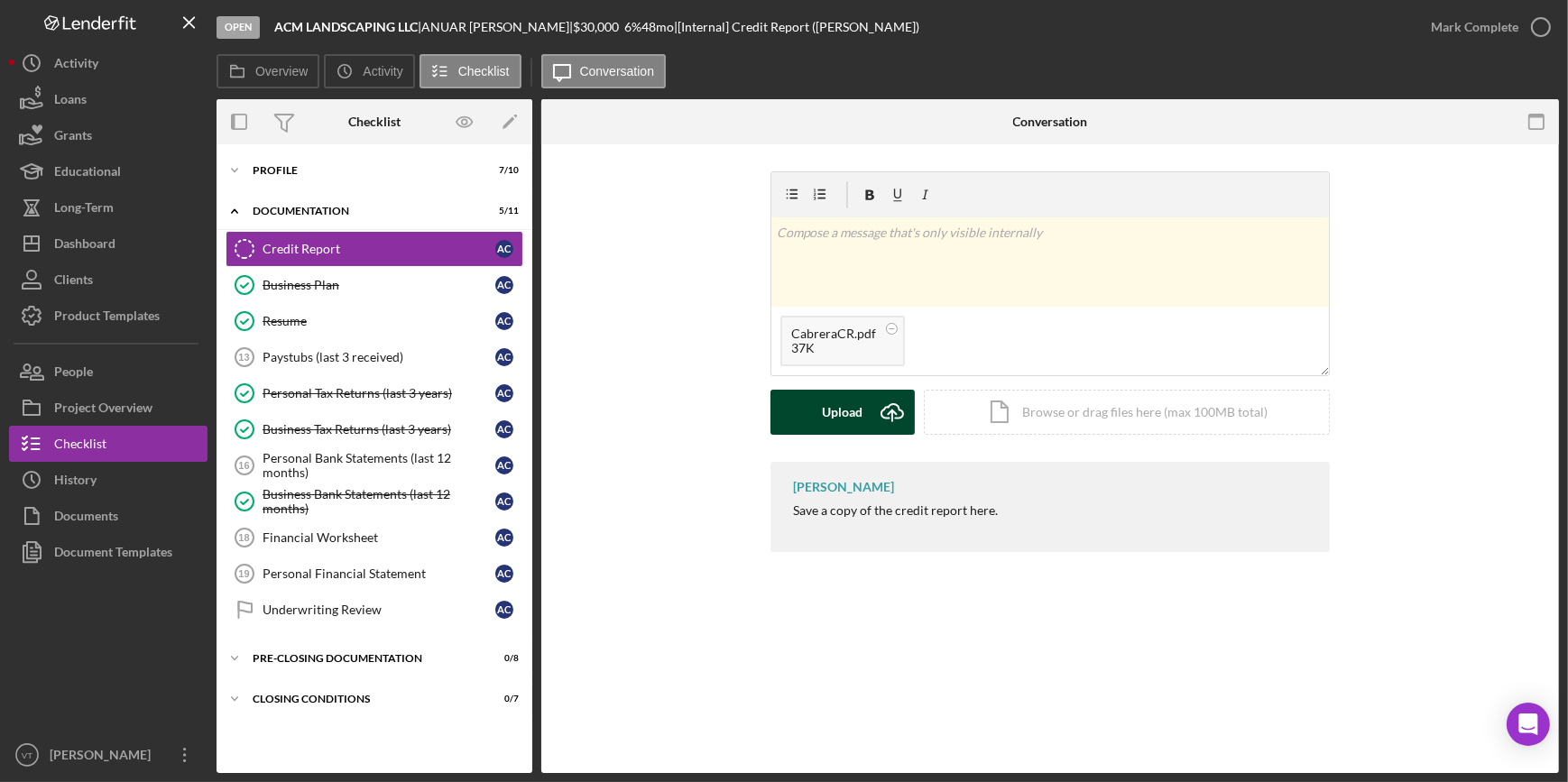
click at [845, 429] on div "Upload" at bounding box center [843, 412] width 41 height 46
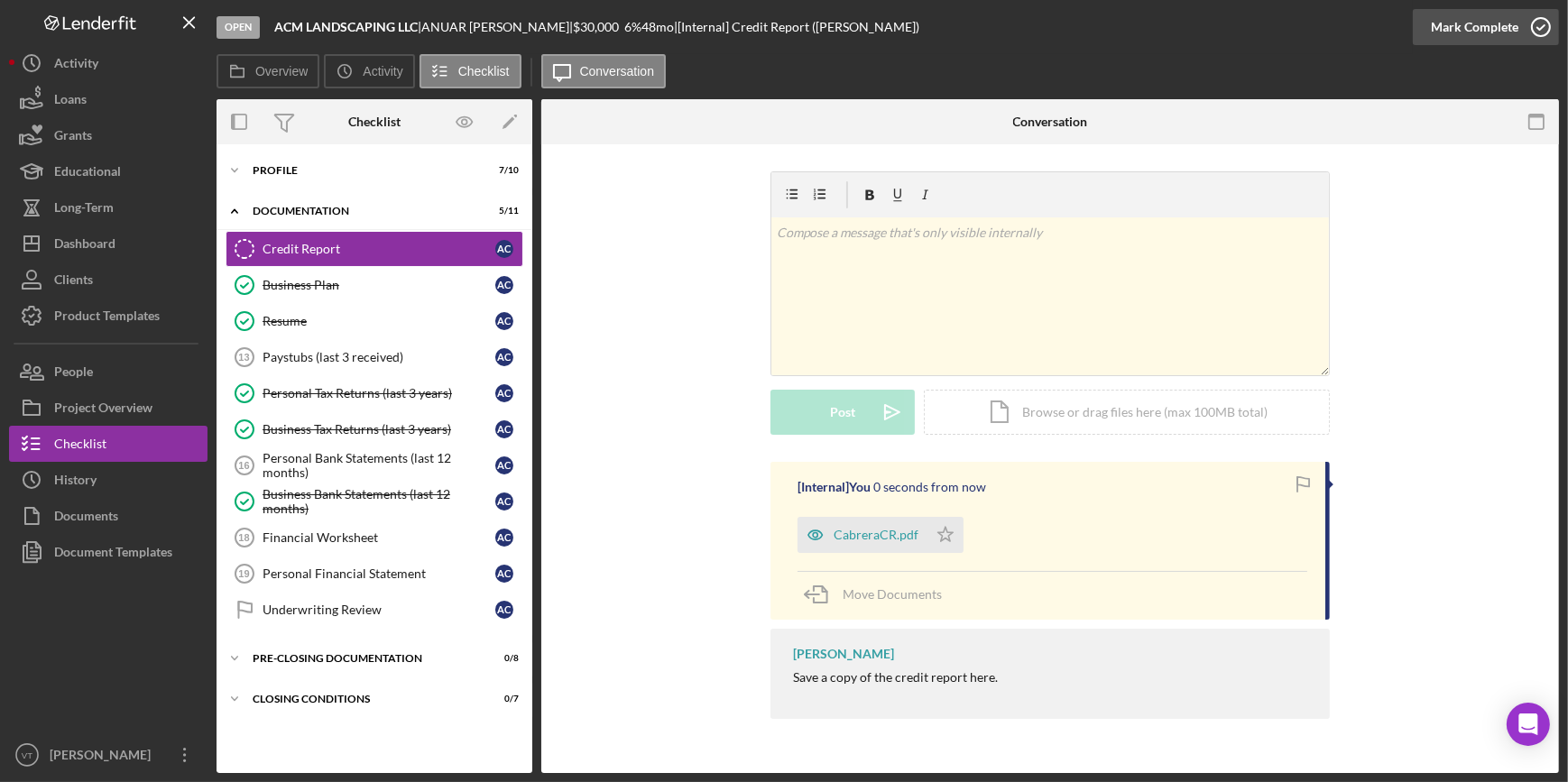
click at [1252, 35] on div "Mark Complete" at bounding box center [1474, 27] width 87 height 36
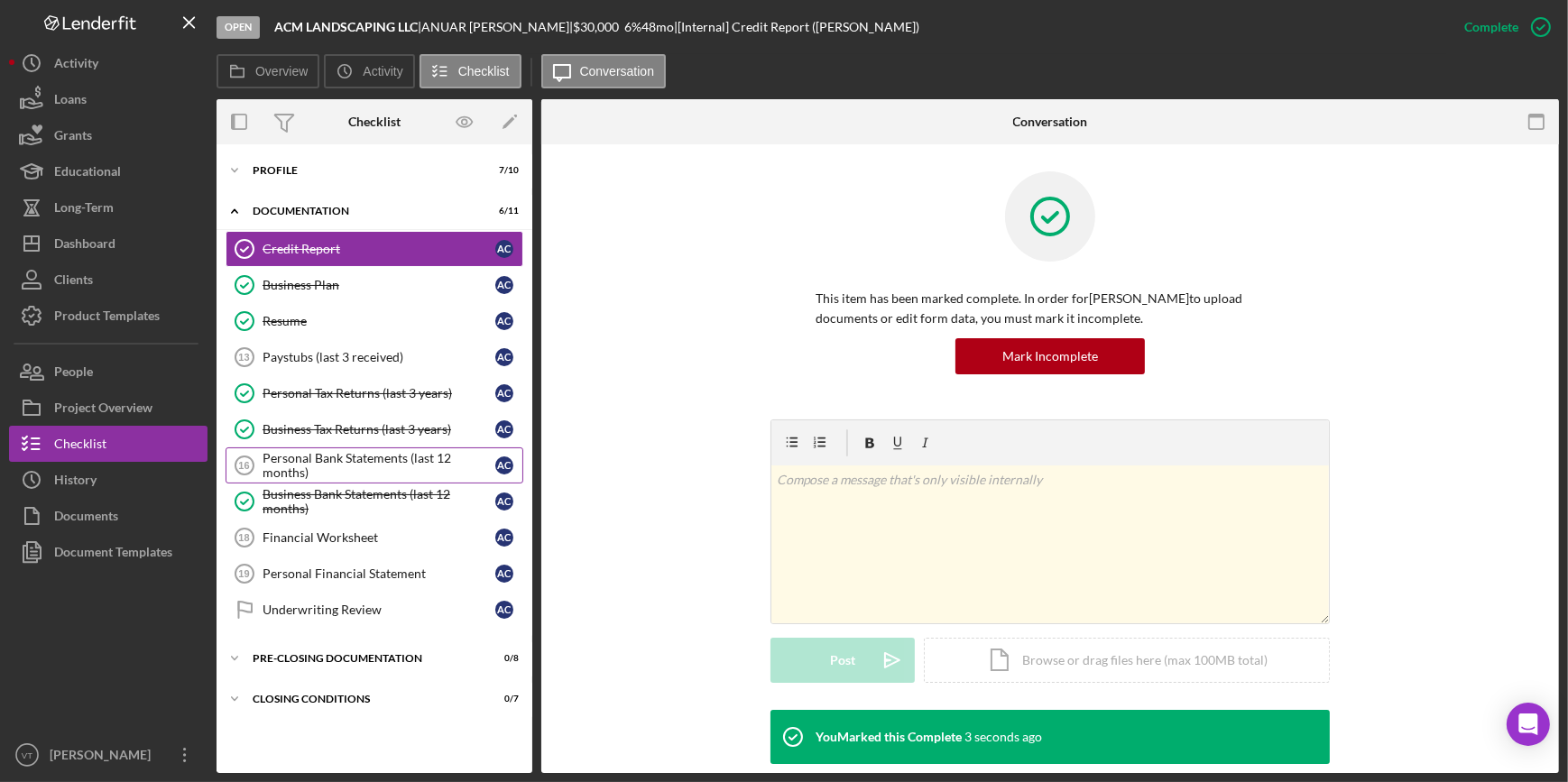
click at [364, 459] on div "Personal Bank Statements (last 12 months)" at bounding box center [379, 465] width 233 height 29
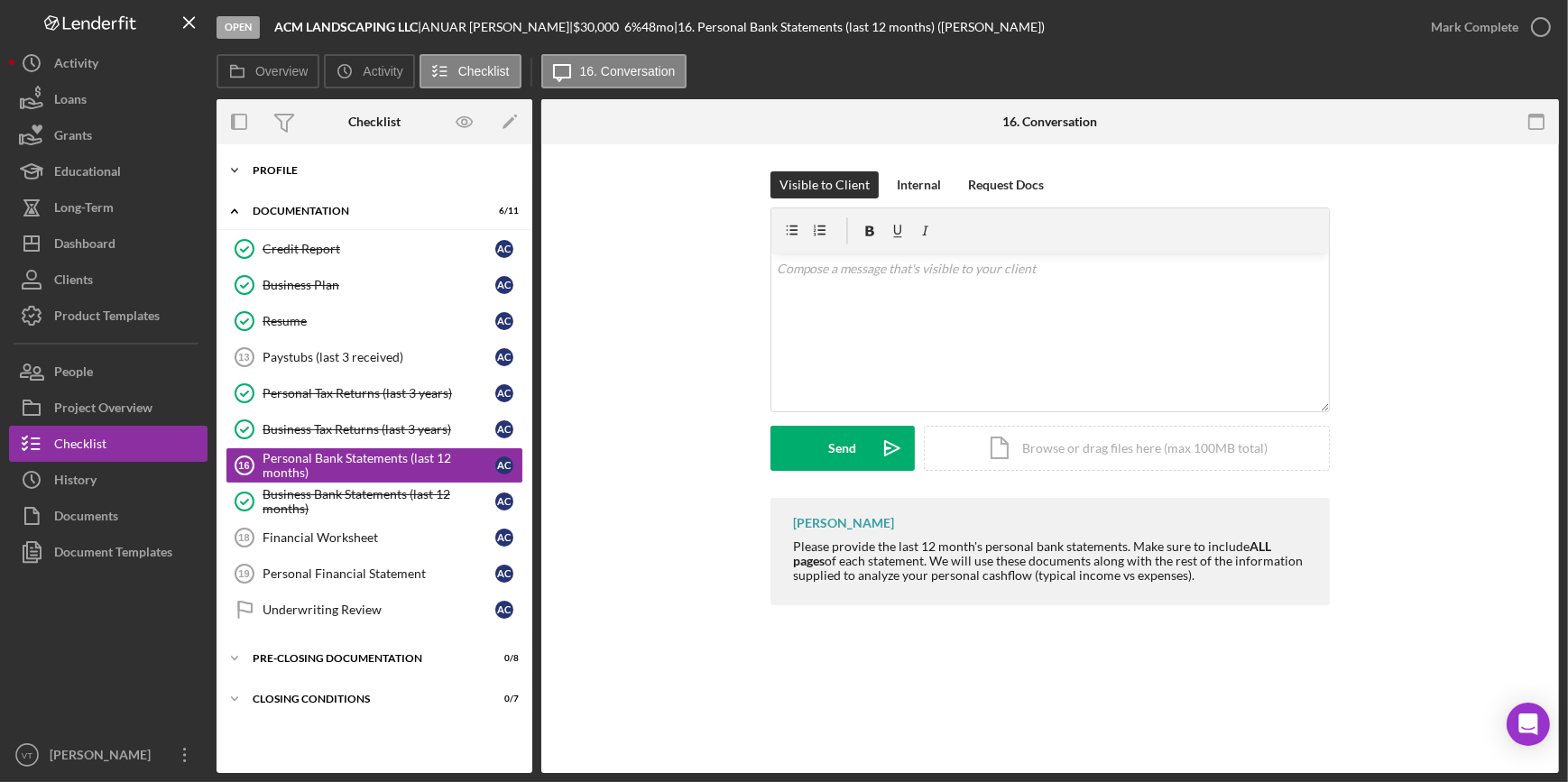
click at [232, 161] on icon "Icon/Expander" at bounding box center [235, 170] width 36 height 36
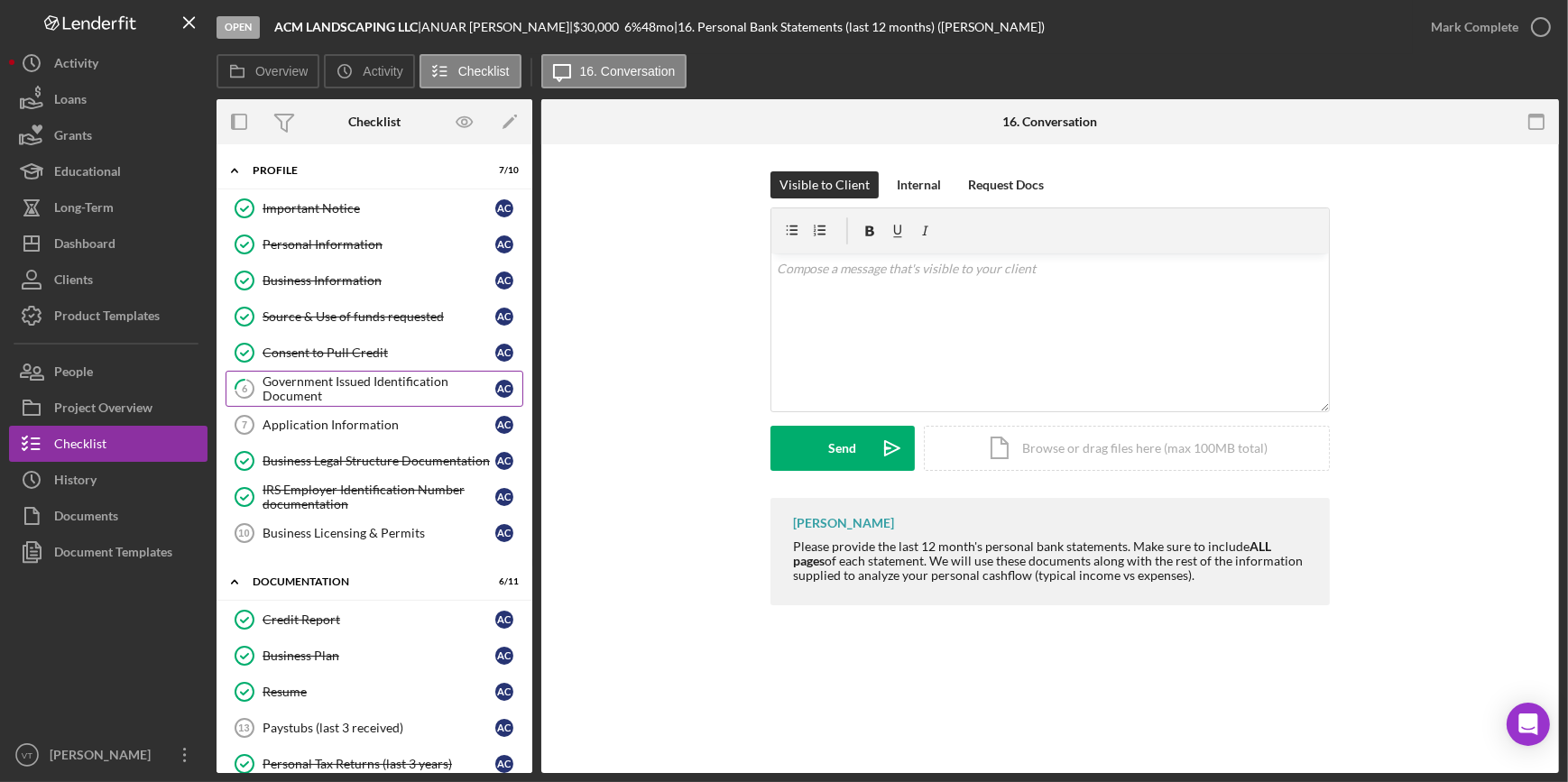
click at [322, 380] on div "Government Issued Identification Document" at bounding box center [379, 389] width 233 height 29
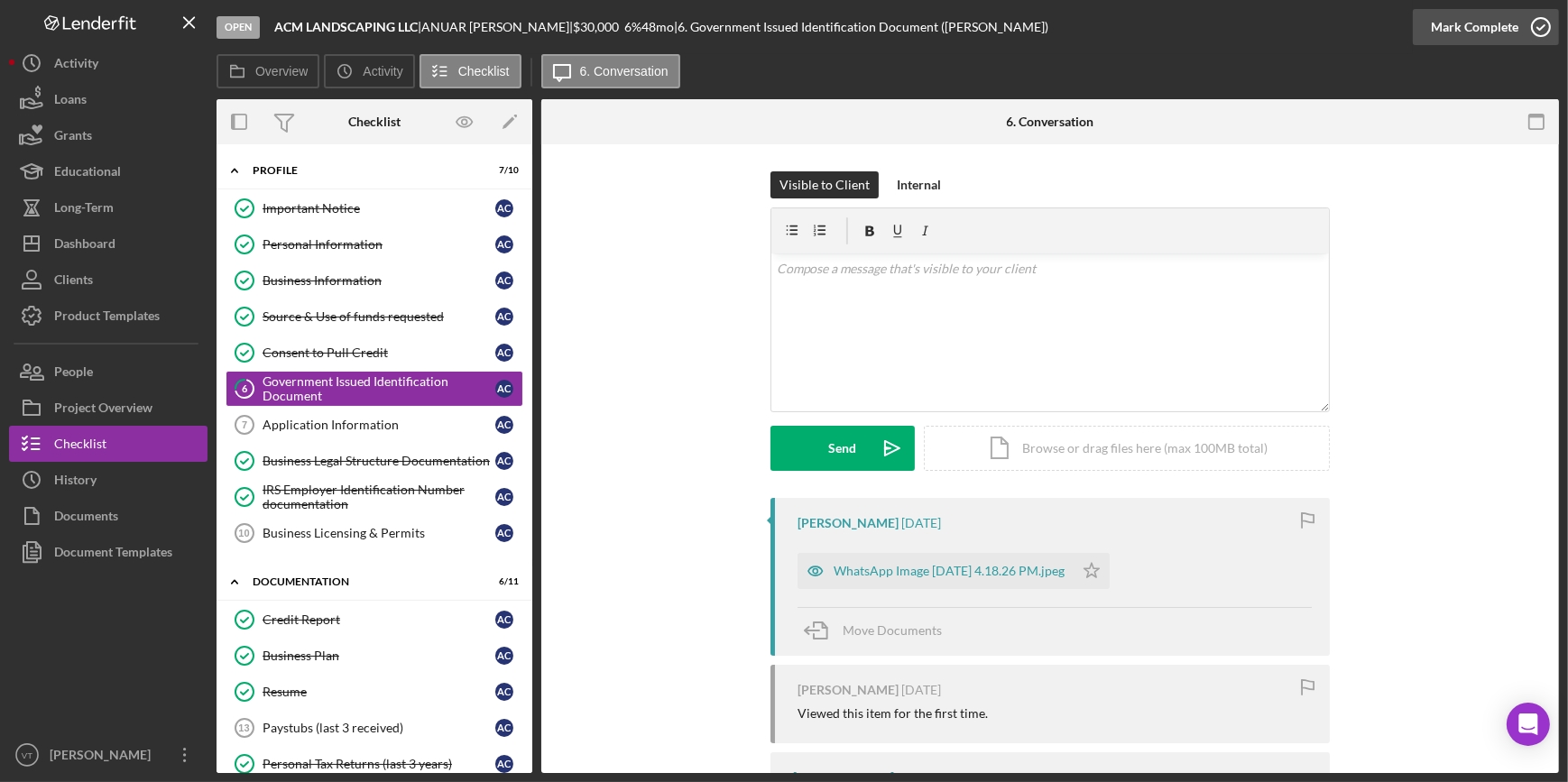
click at [1252, 21] on div "Mark Complete" at bounding box center [1474, 27] width 87 height 36
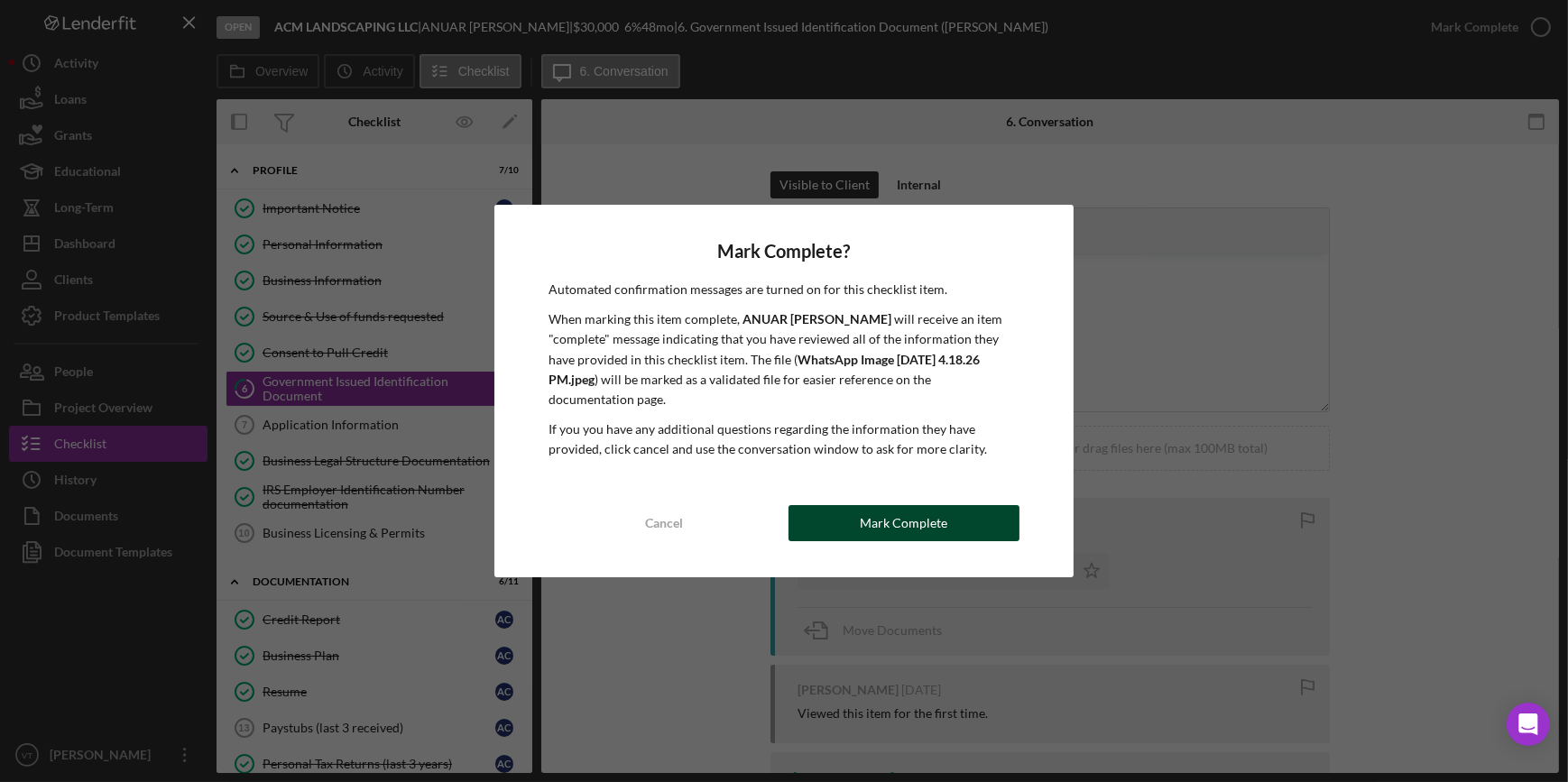
click at [941, 505] on div "Mark Complete" at bounding box center [903, 523] width 87 height 36
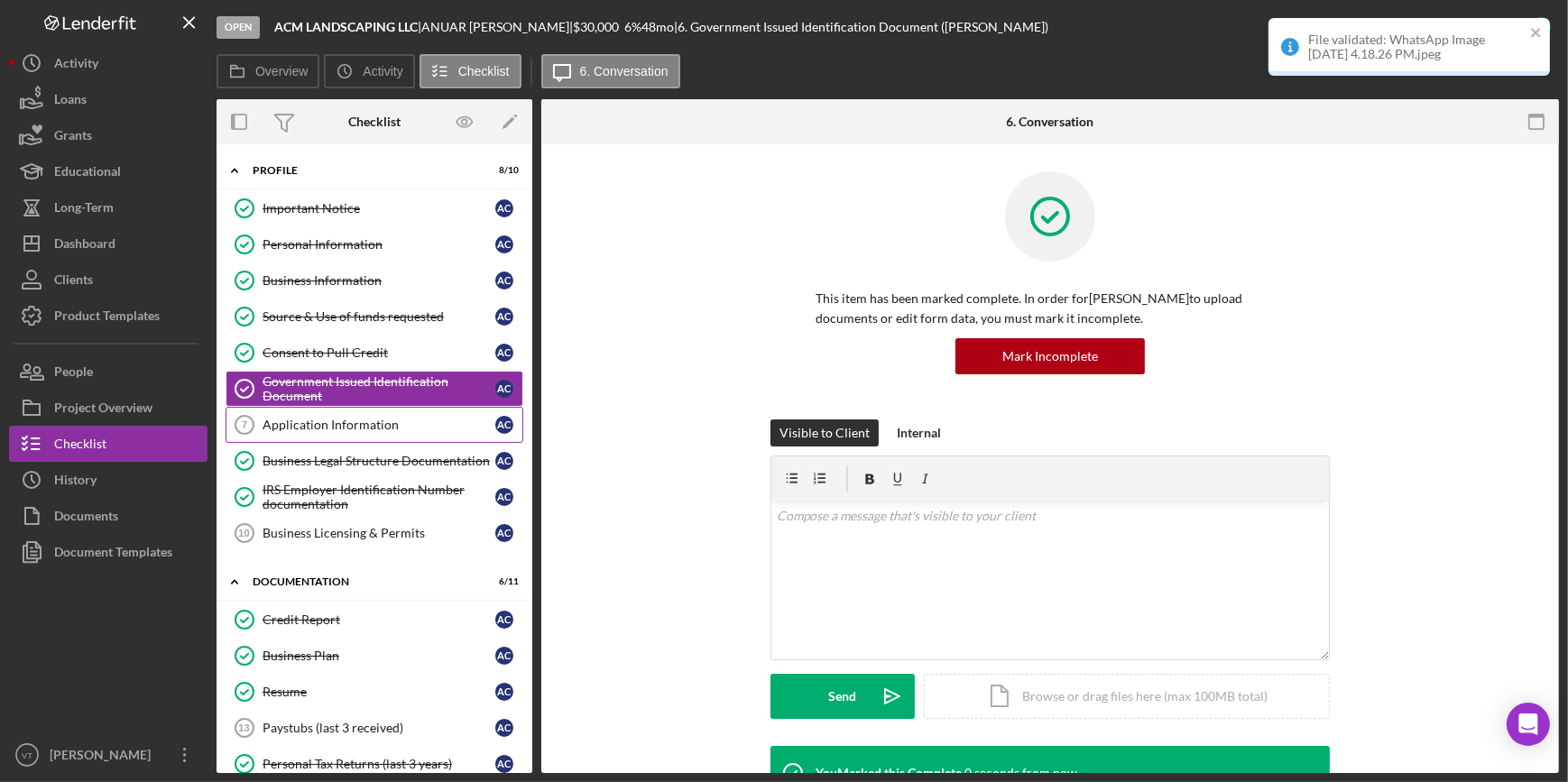
click at [376, 430] on div "Application Information" at bounding box center [379, 425] width 233 height 15
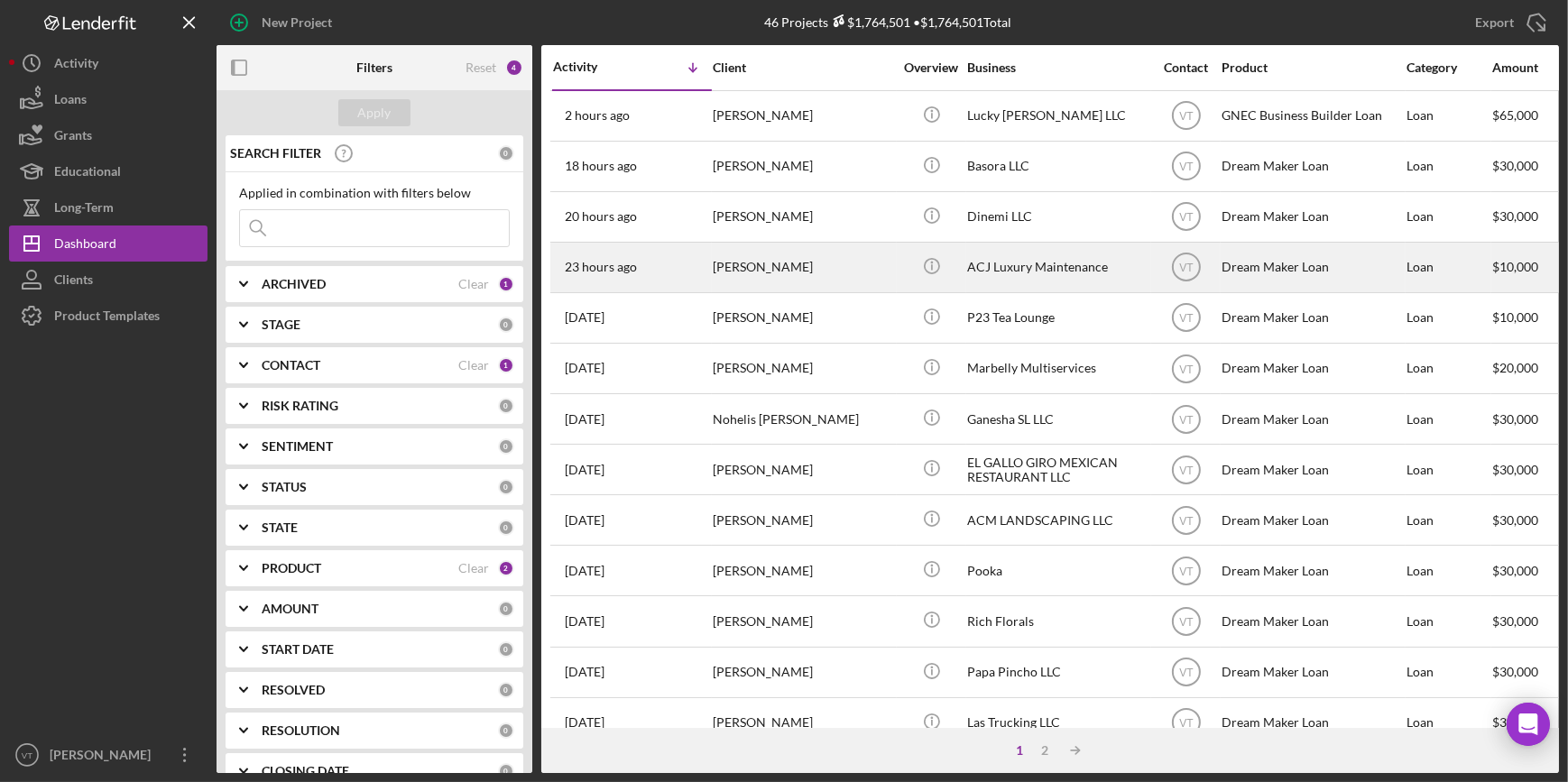
click at [794, 262] on div "[PERSON_NAME]" at bounding box center [803, 268] width 180 height 48
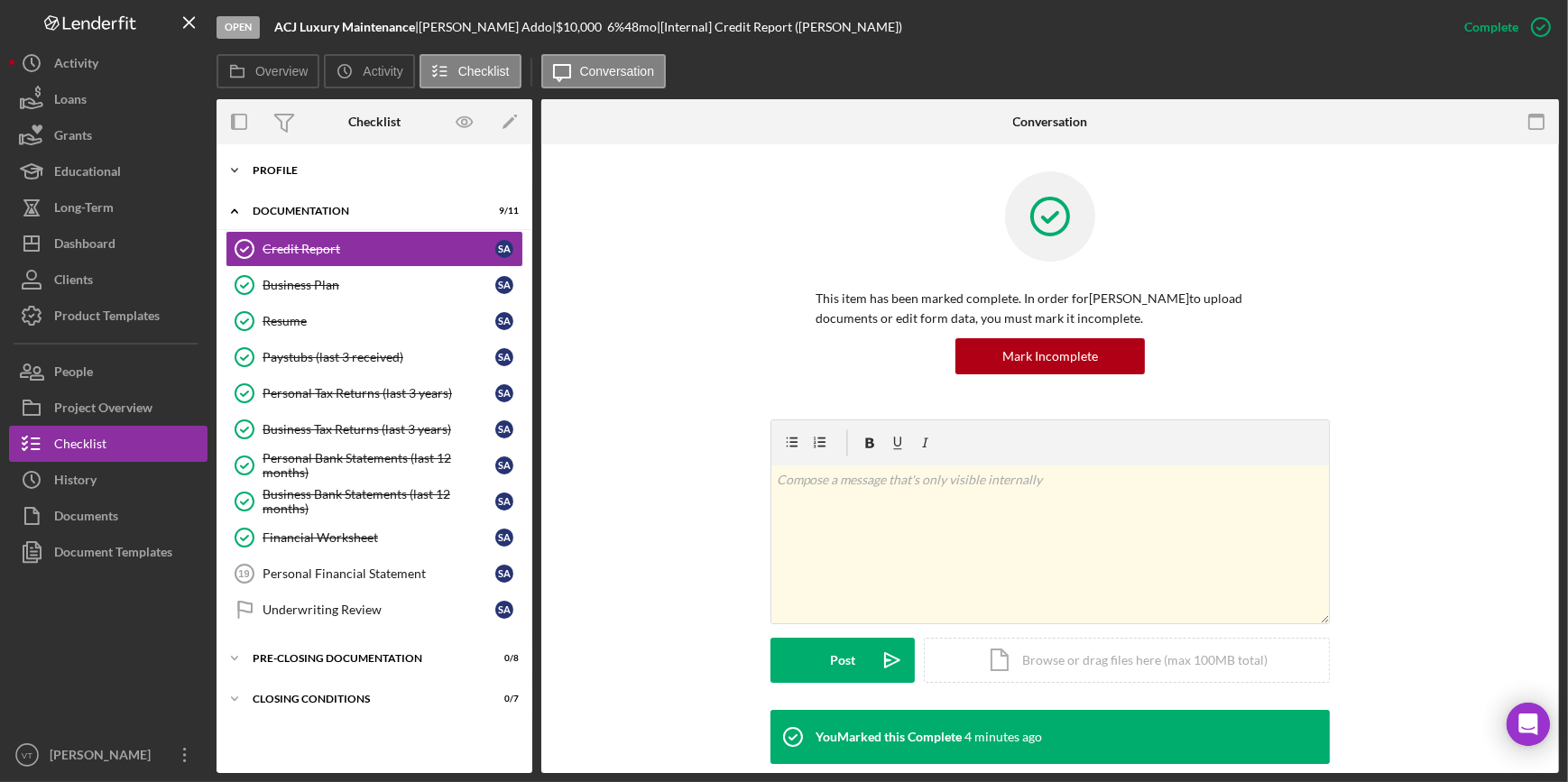
click at [251, 159] on icon "Icon/Expander" at bounding box center [235, 170] width 36 height 36
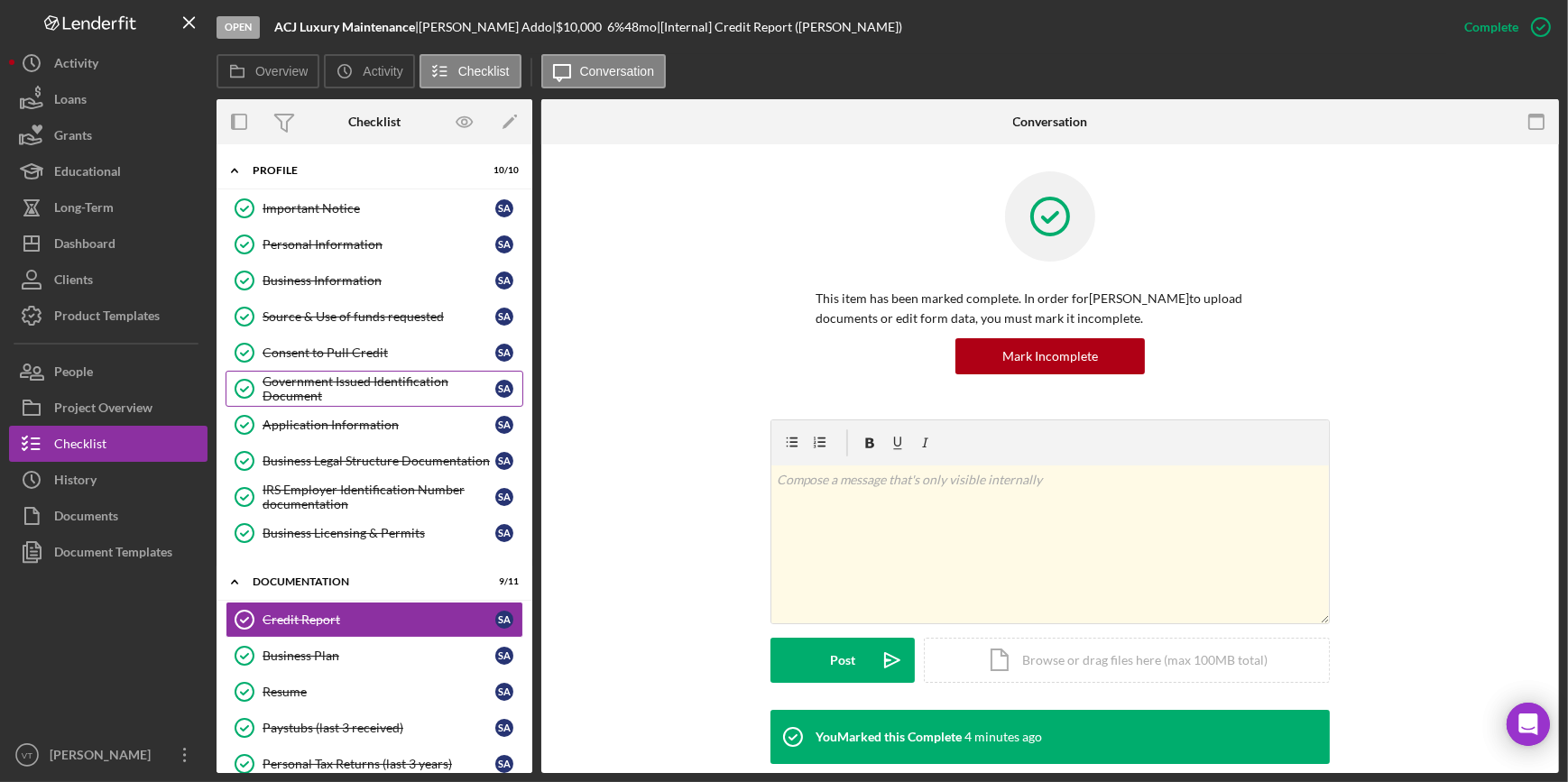
click at [344, 389] on div "Government Issued Identification Document" at bounding box center [379, 389] width 233 height 29
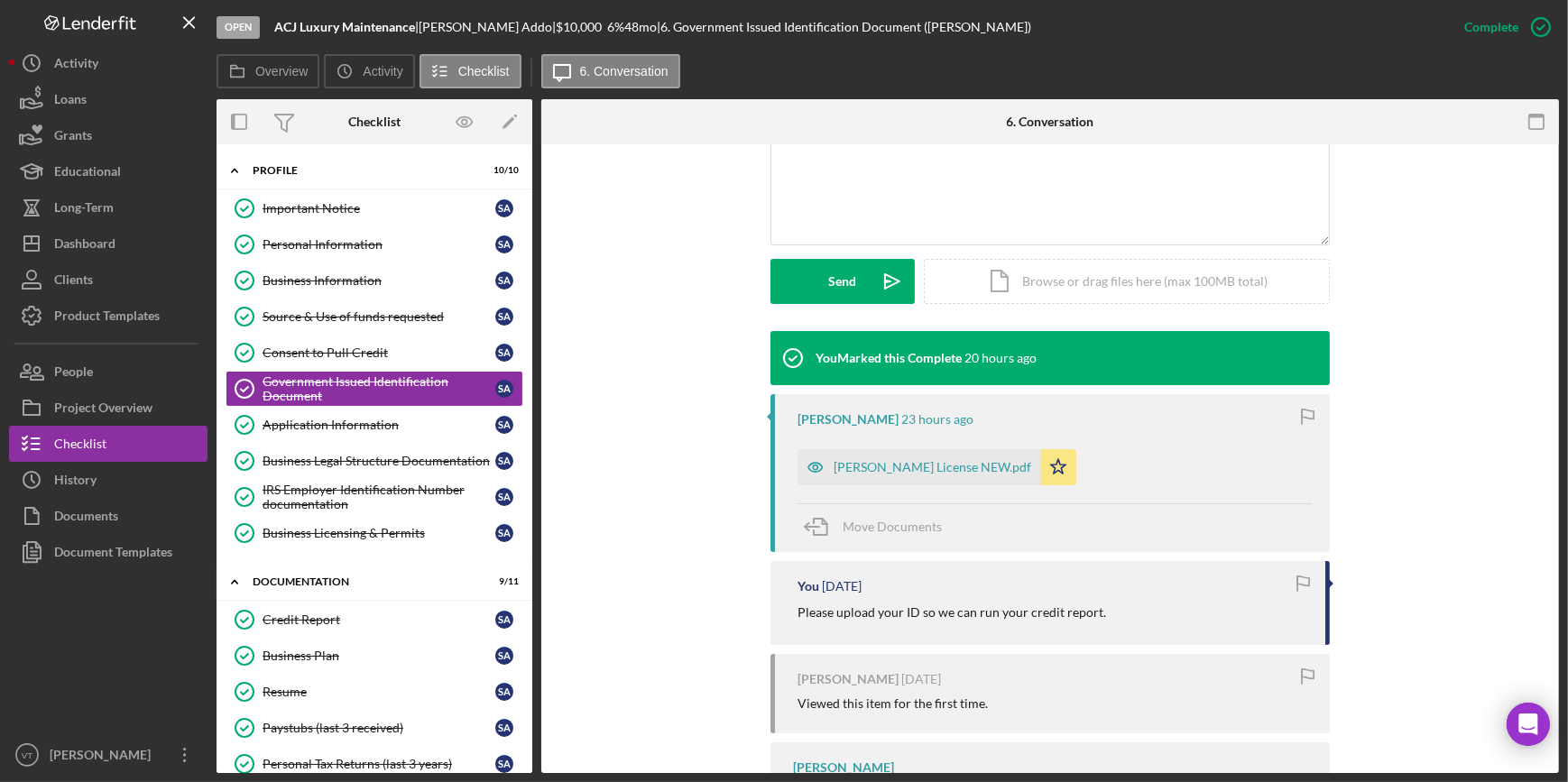
scroll to position [492, 0]
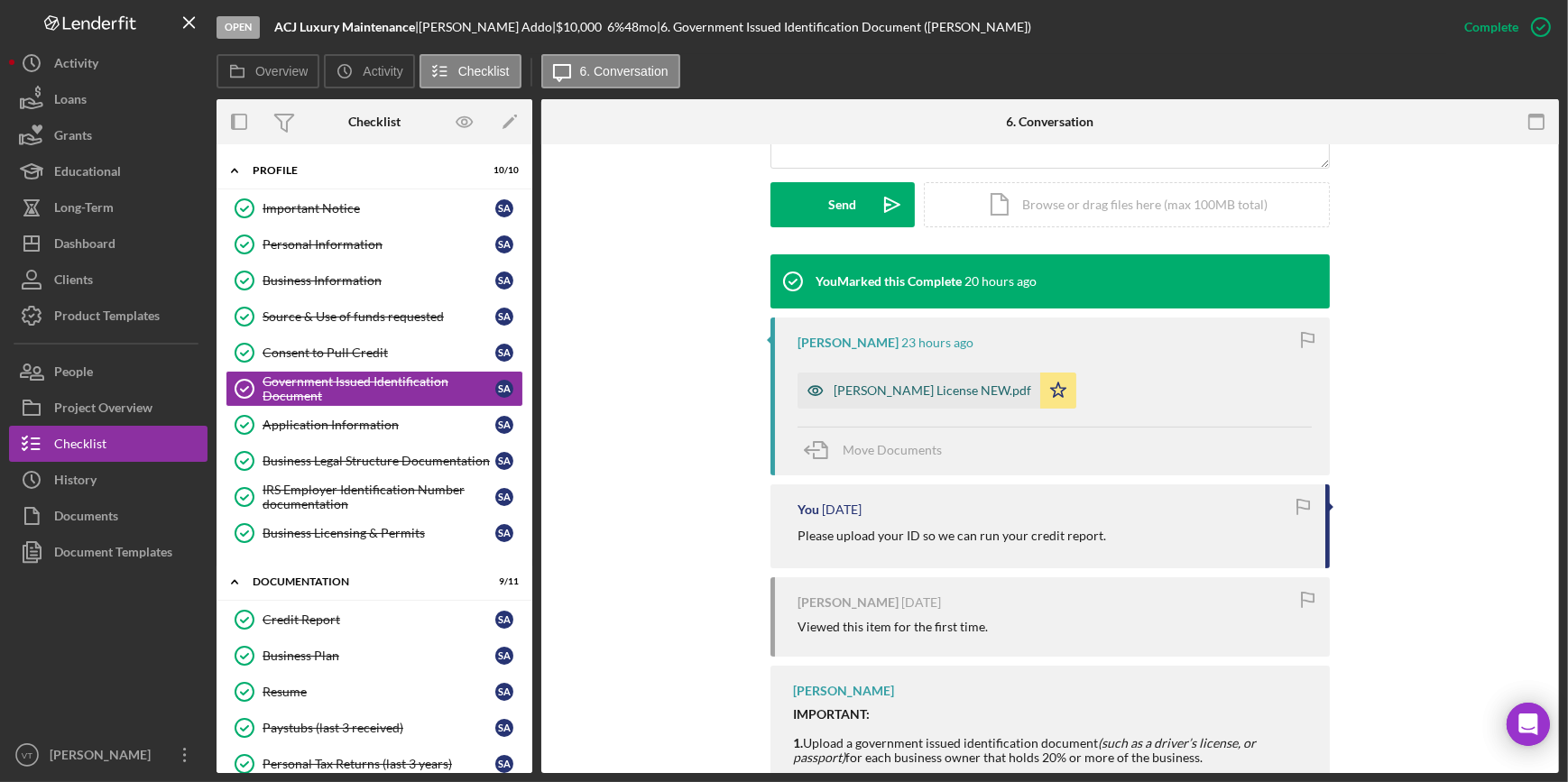
click at [891, 387] on div "Stephannie Drivers License NEW.pdf" at bounding box center [932, 391] width 198 height 15
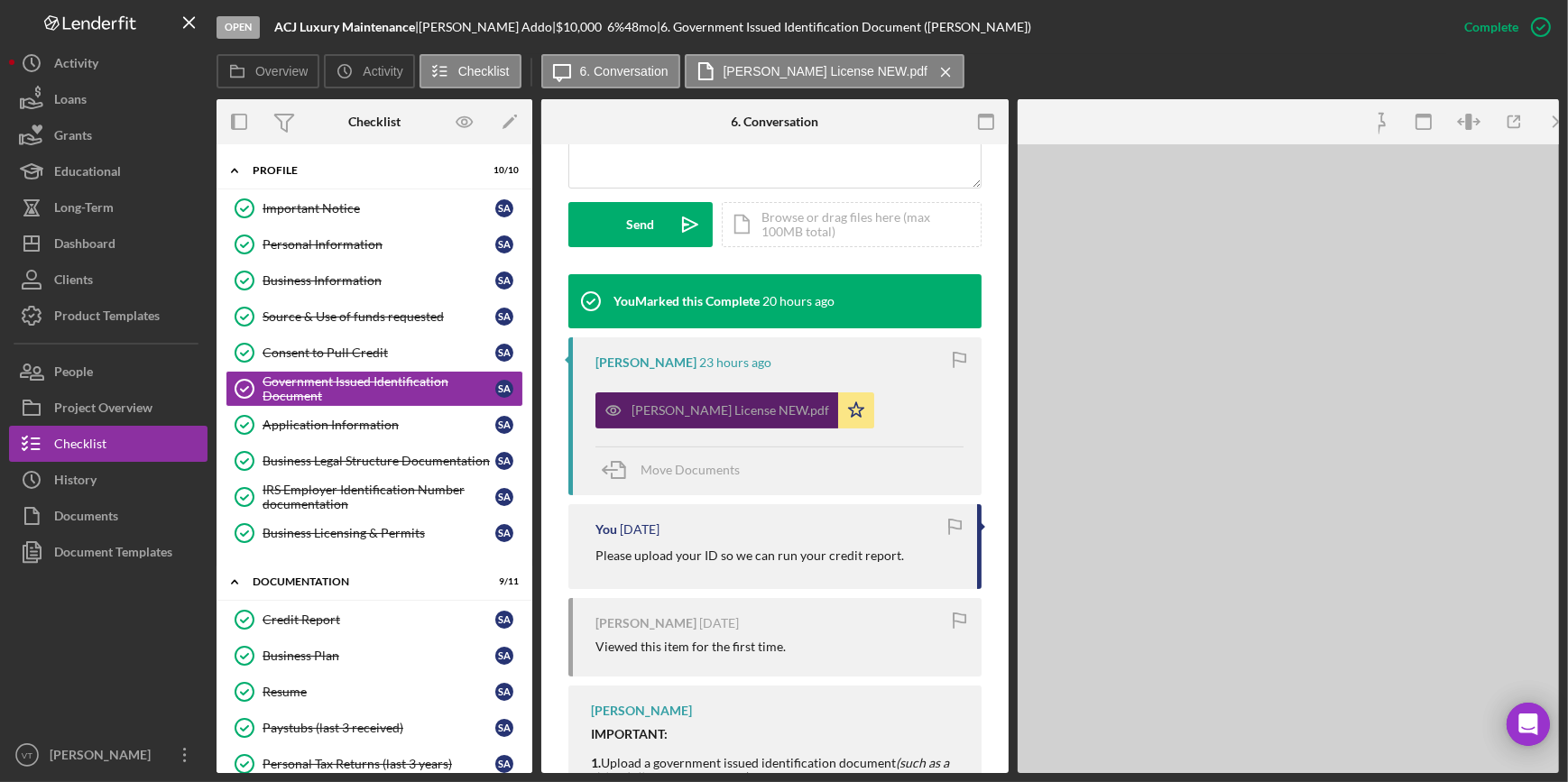
scroll to position [513, 0]
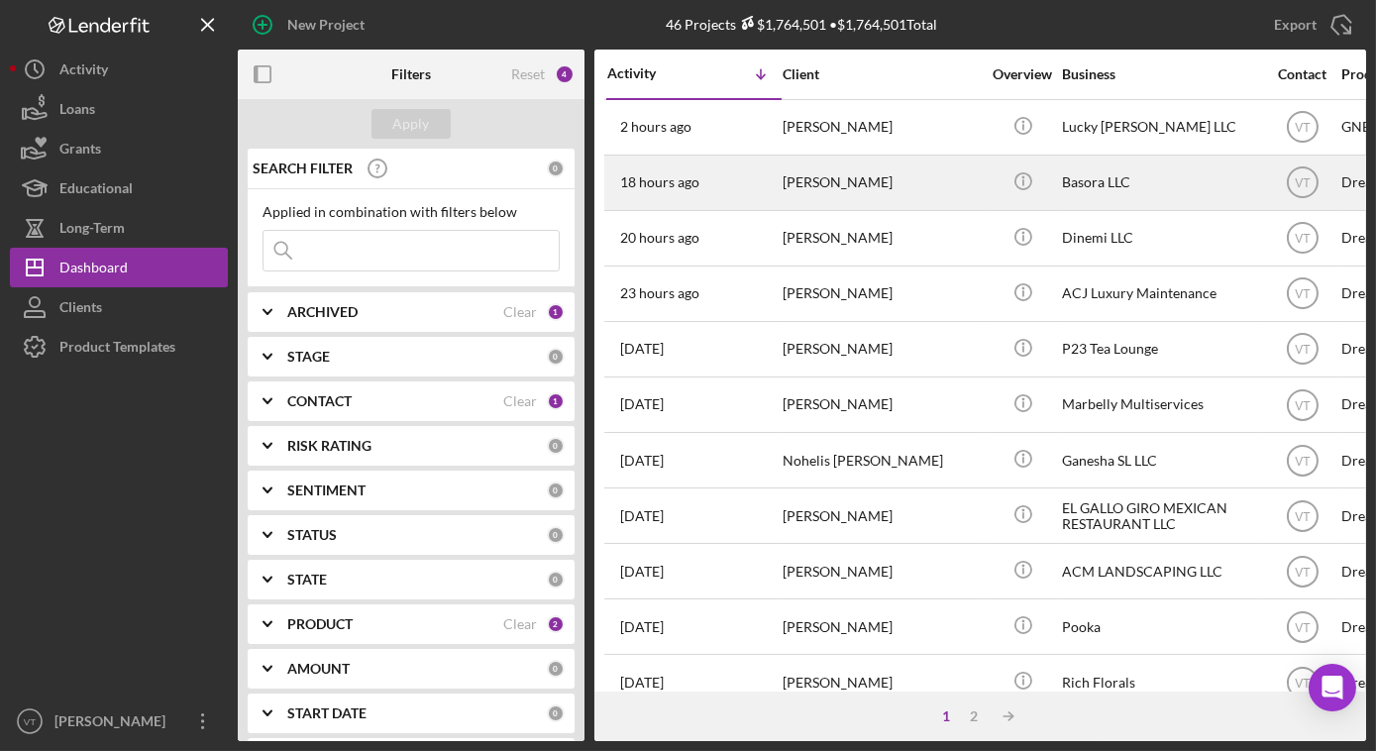
click at [840, 178] on div "[PERSON_NAME]" at bounding box center [882, 183] width 198 height 53
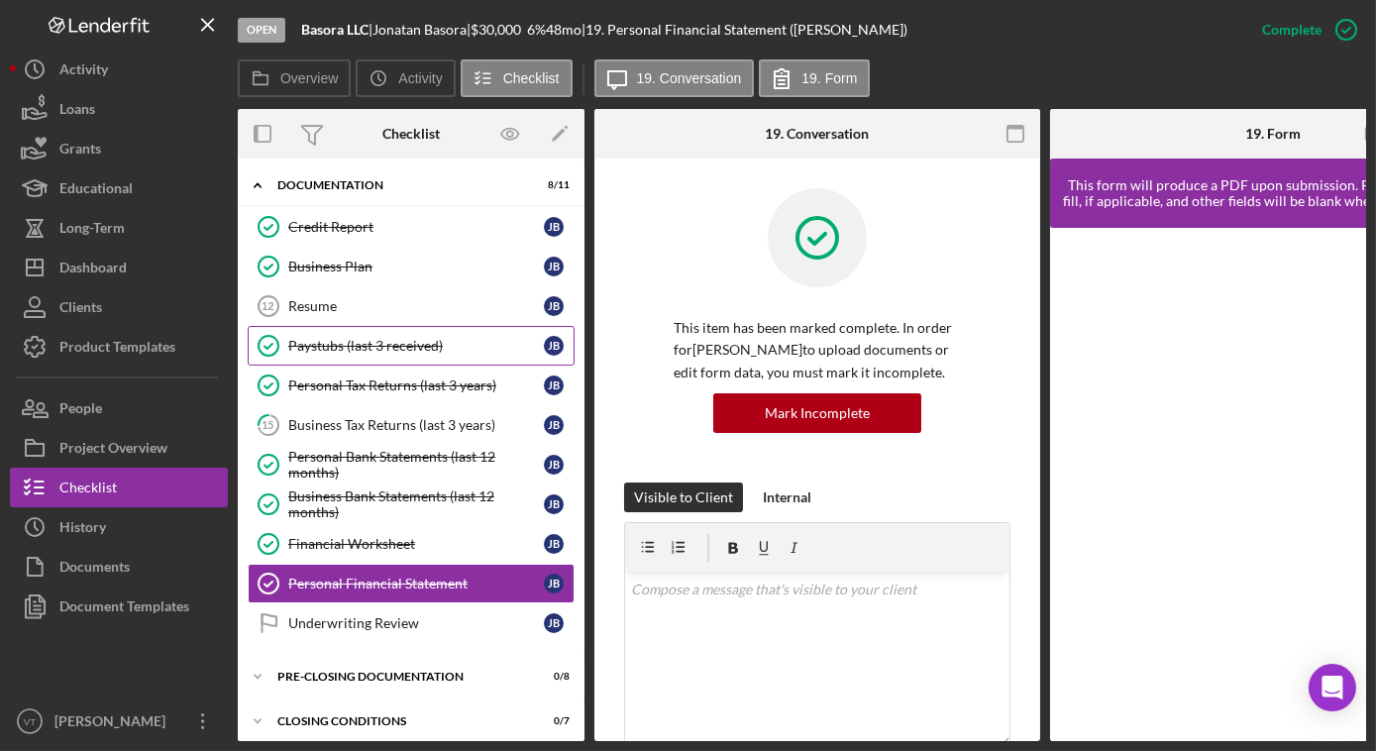
scroll to position [49, 0]
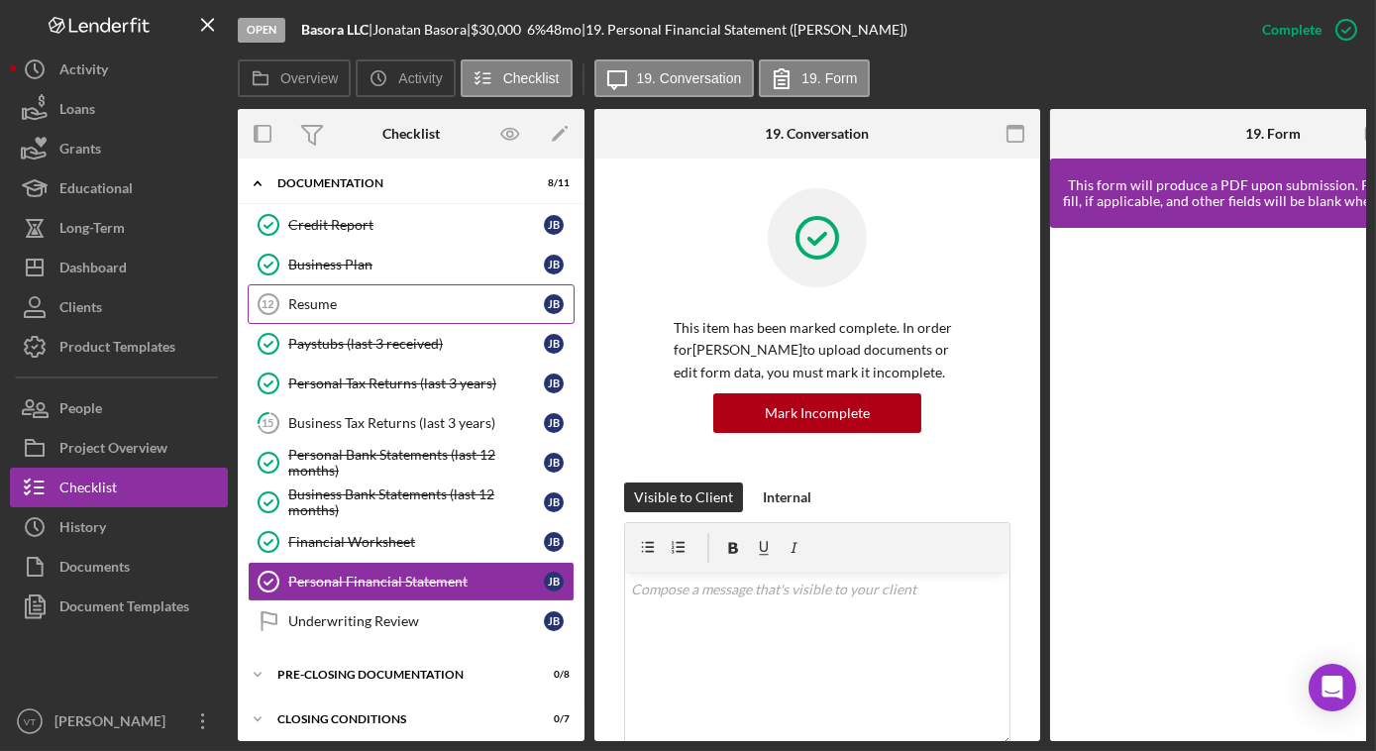
click at [367, 292] on link "Resume 12 Resume J B" at bounding box center [411, 304] width 327 height 40
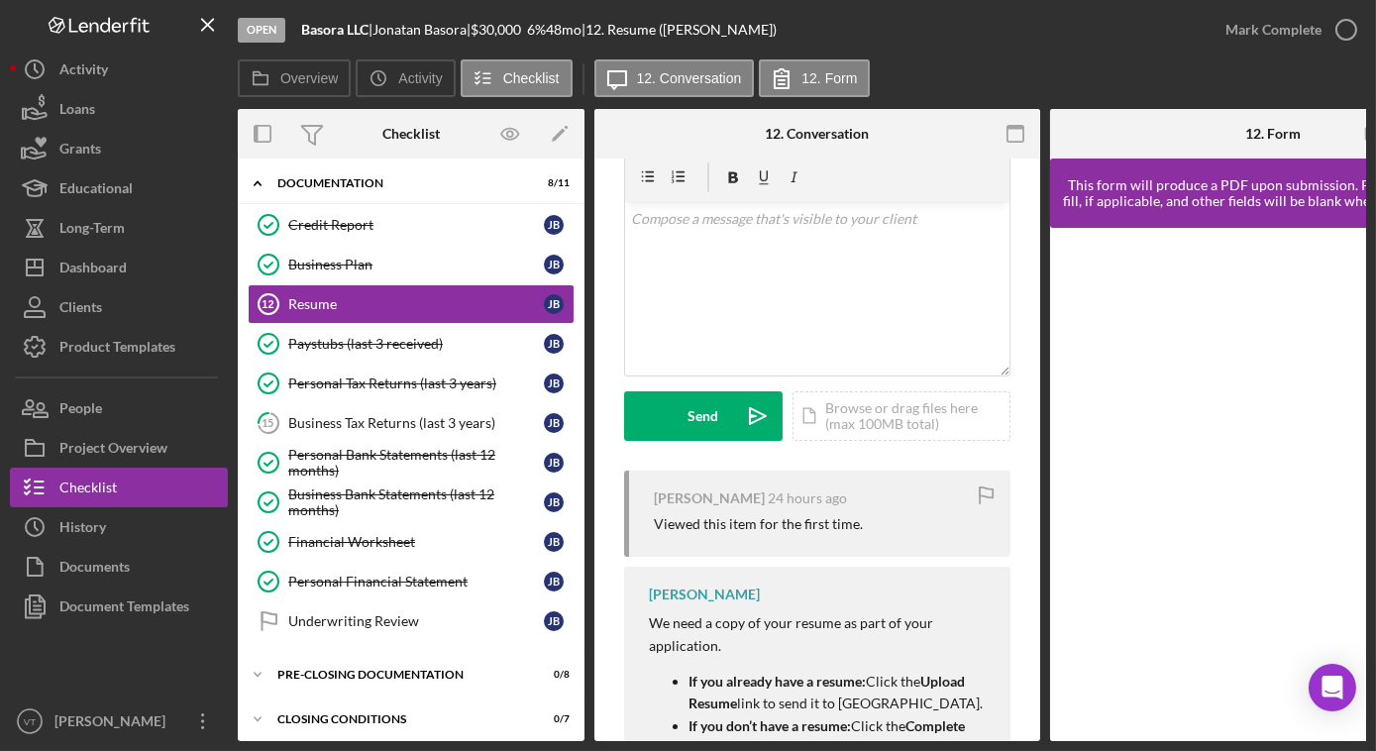
scroll to position [179, 0]
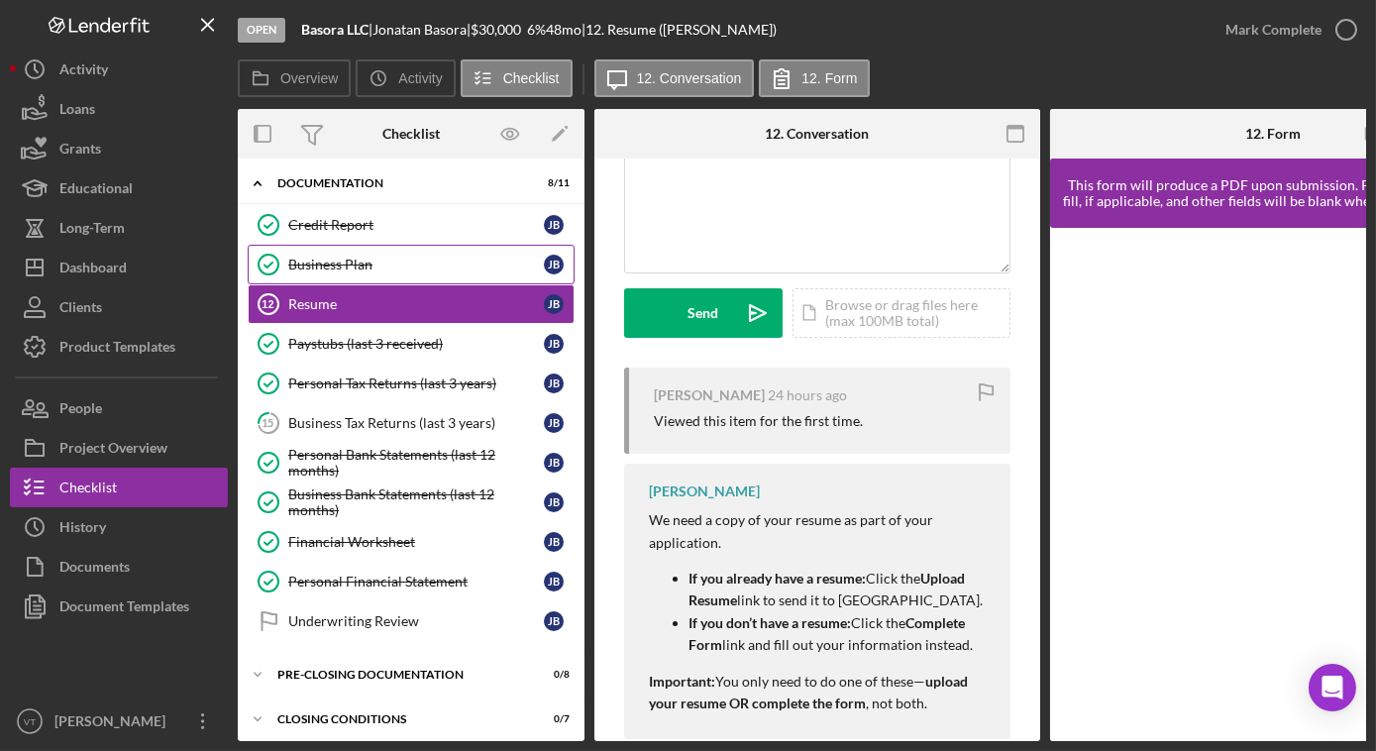
click at [346, 263] on div "Business Plan" at bounding box center [416, 265] width 256 height 16
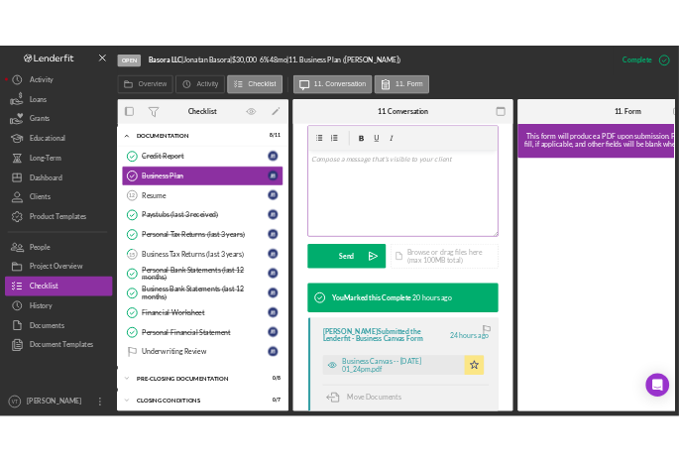
scroll to position [450, 0]
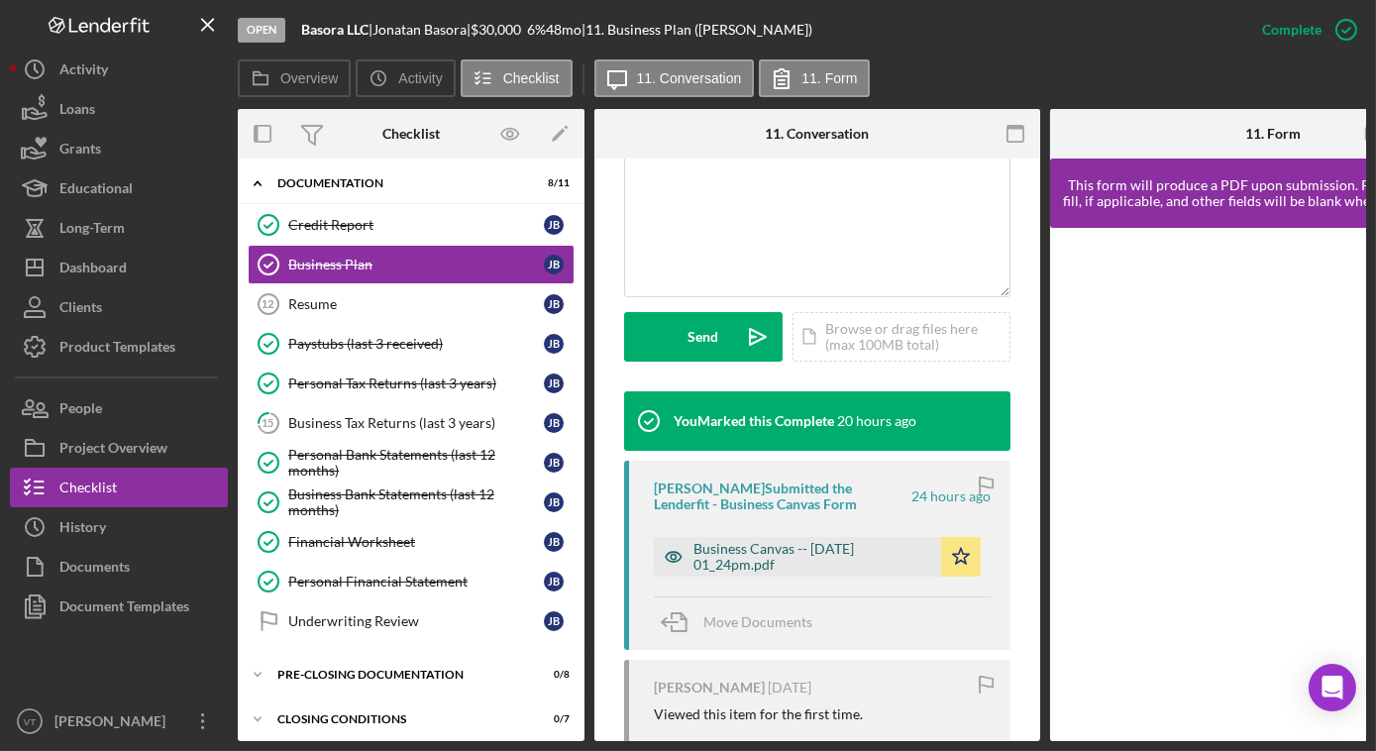
click at [753, 558] on div "Business Canvas -- 2025-09-10 01_24pm.pdf" at bounding box center [813, 557] width 238 height 32
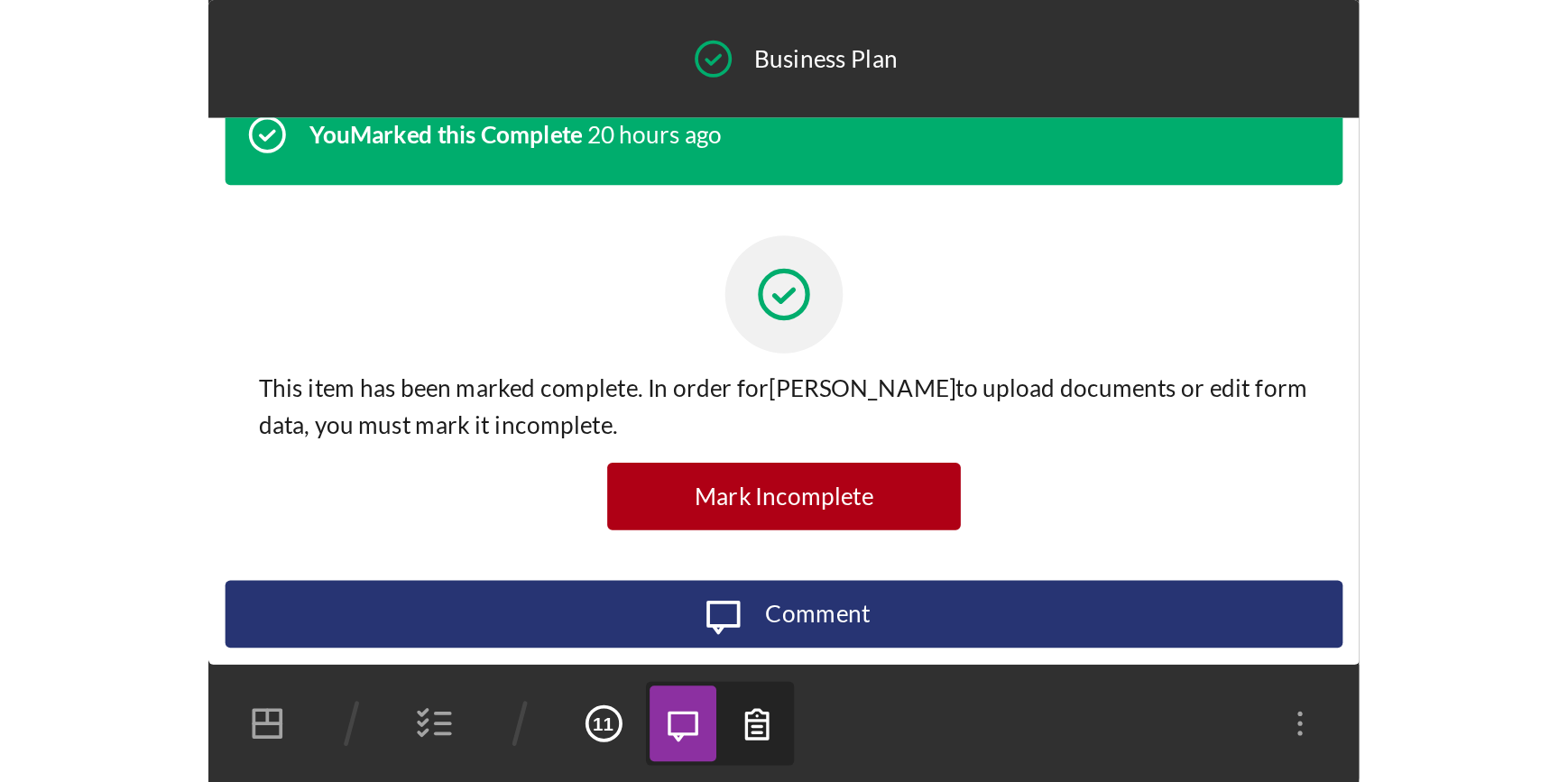
scroll to position [0, 0]
